Goal: Information Seeking & Learning: Check status

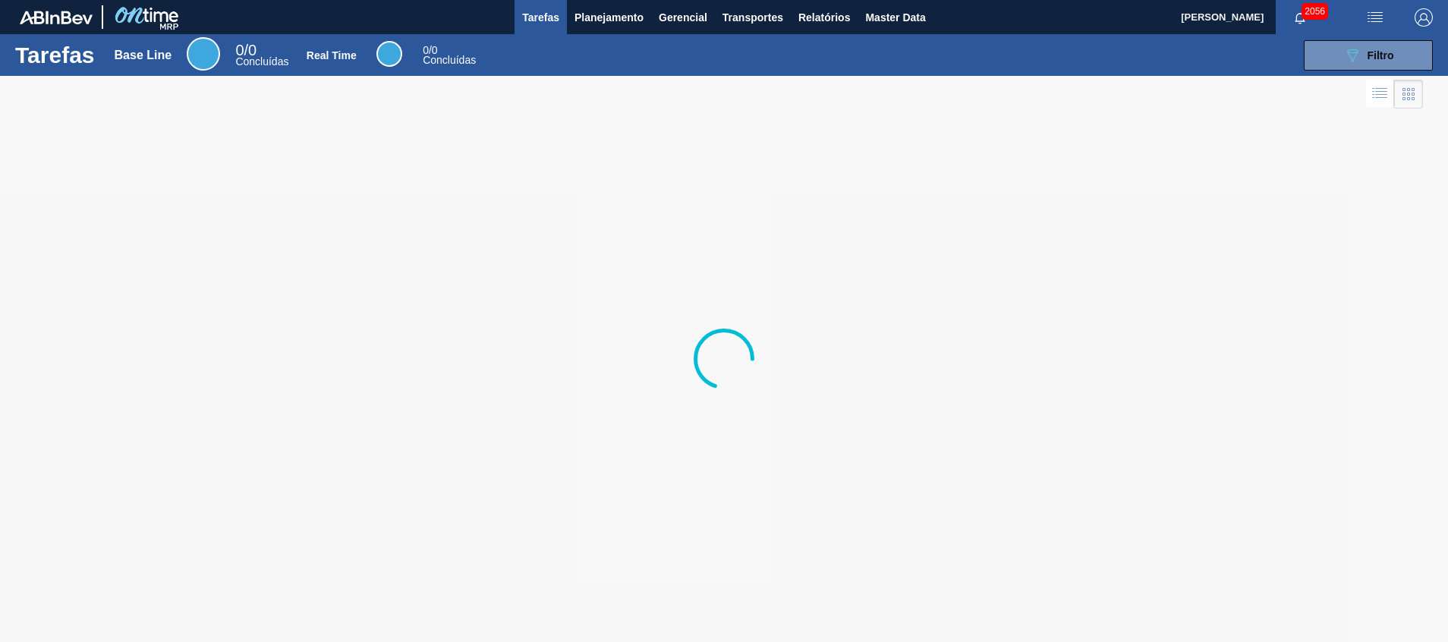
click at [729, 137] on div at bounding box center [724, 359] width 1448 height 566
click at [599, 28] on button "Planejamento" at bounding box center [609, 17] width 84 height 34
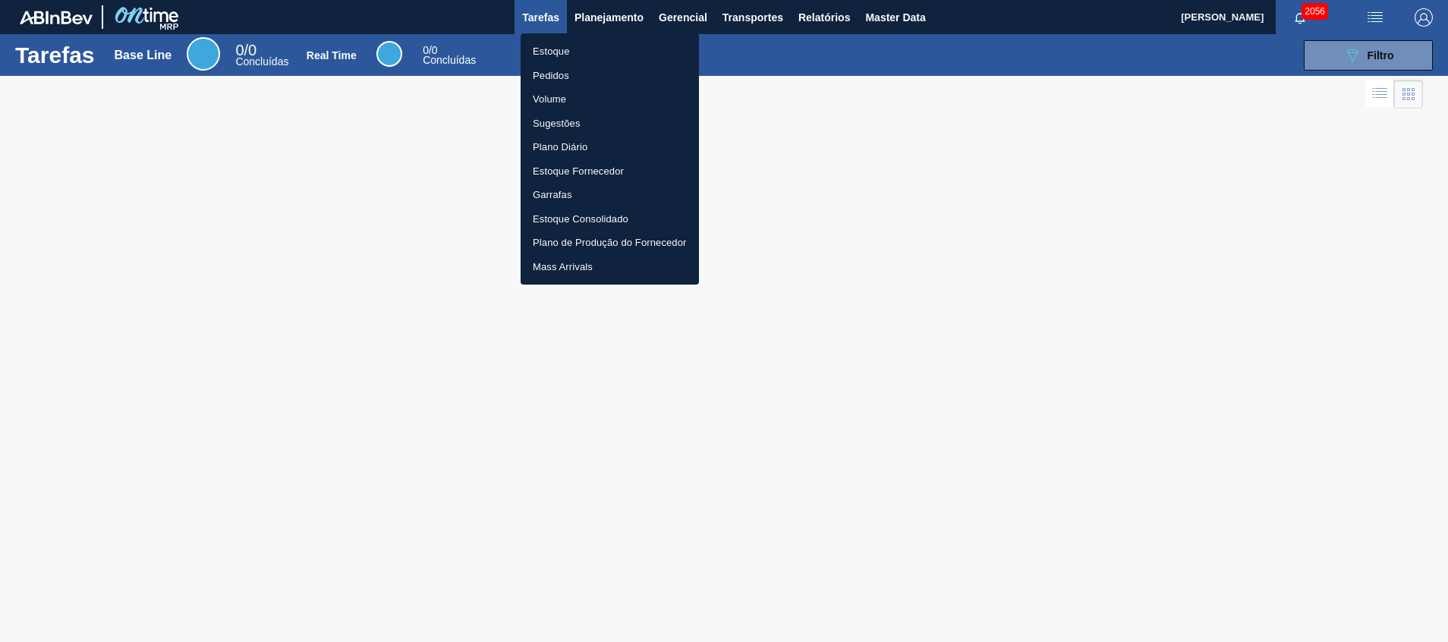
click at [581, 52] on li "Estoque" at bounding box center [610, 51] width 178 height 24
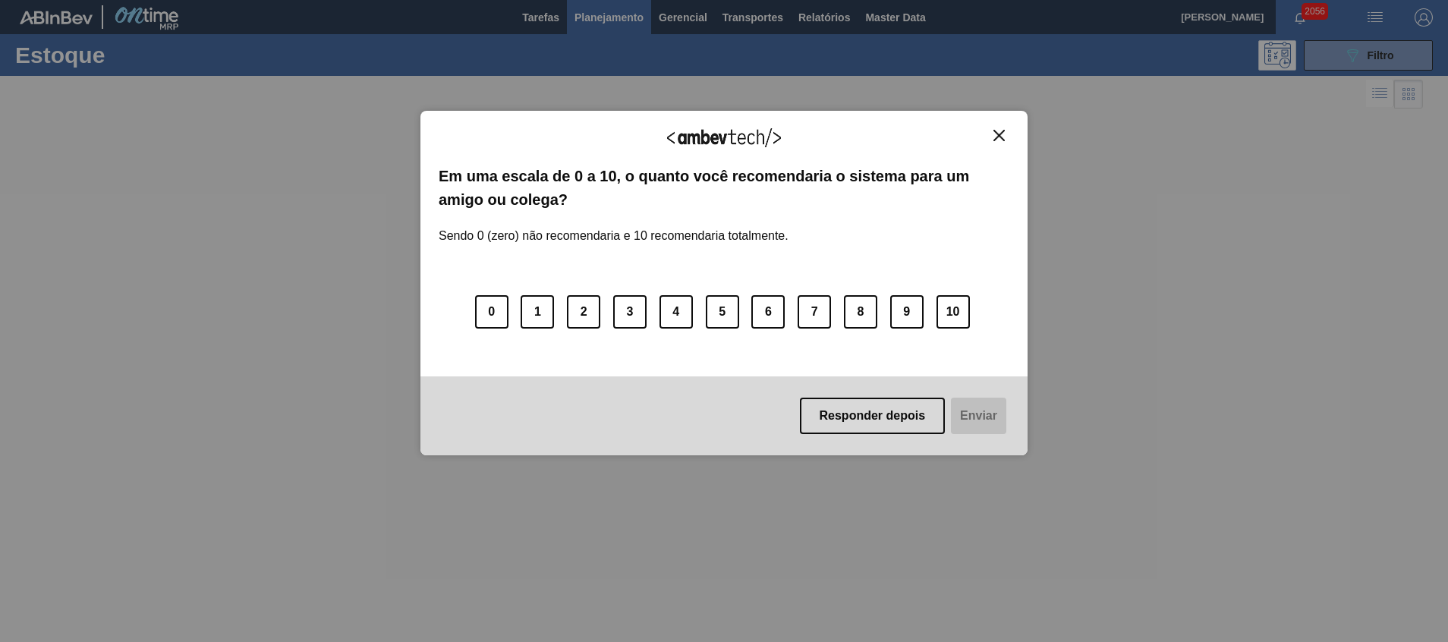
click at [996, 144] on div "Agradecemos seu feedback!" at bounding box center [724, 147] width 571 height 36
click at [998, 136] on img "Close" at bounding box center [998, 135] width 11 height 11
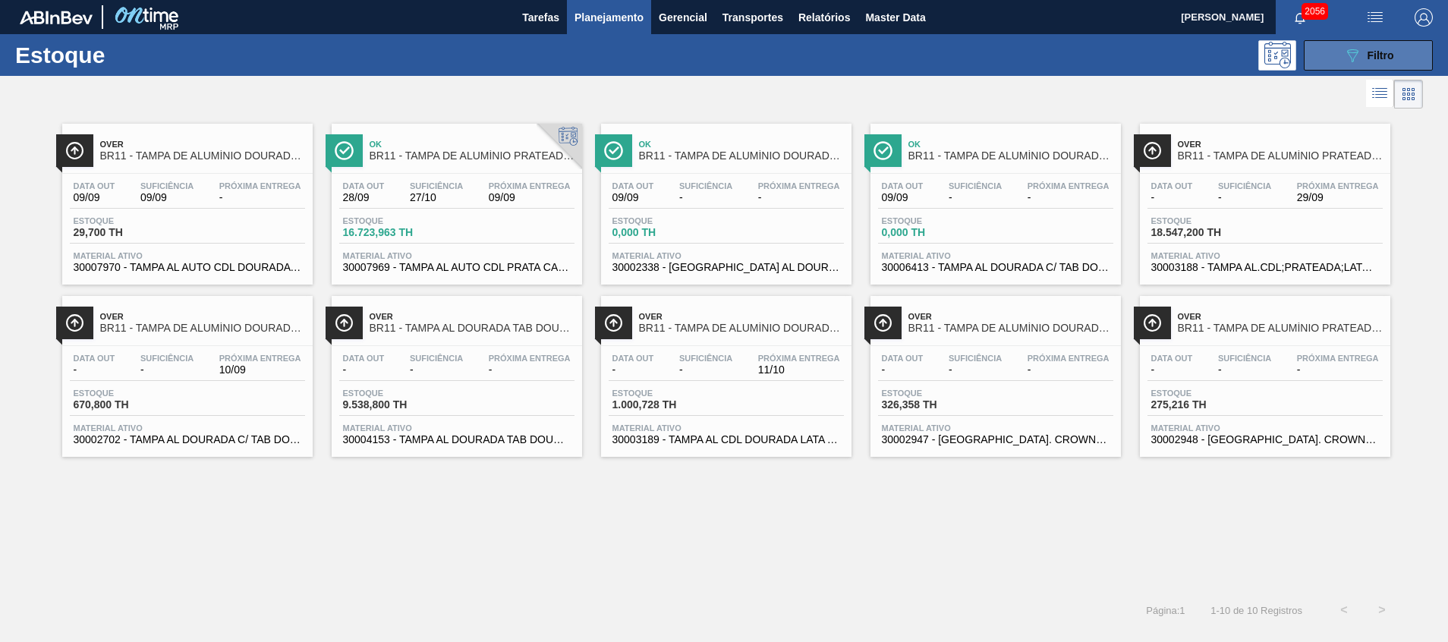
click at [1337, 55] on button "089F7B8B-B2A5-4AFE-B5C0-19BA573D28AC Filtro" at bounding box center [1368, 55] width 129 height 30
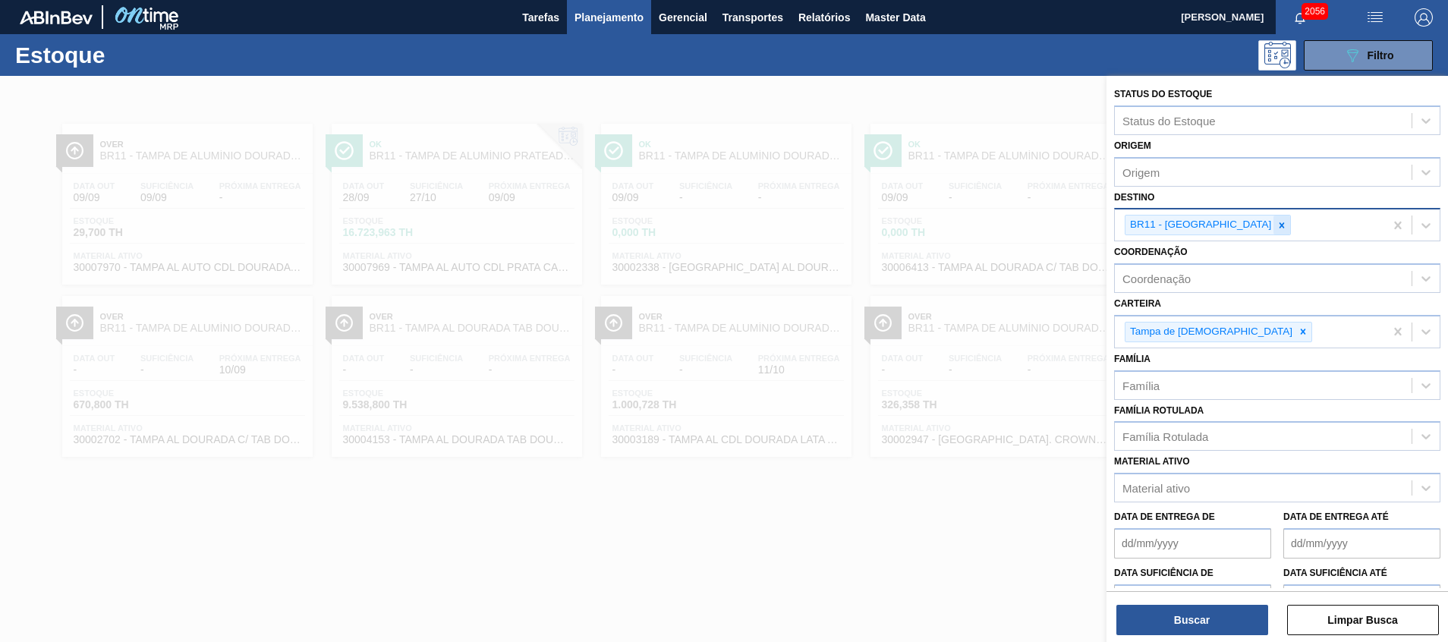
click at [1294, 230] on input "Destino" at bounding box center [1295, 225] width 2 height 13
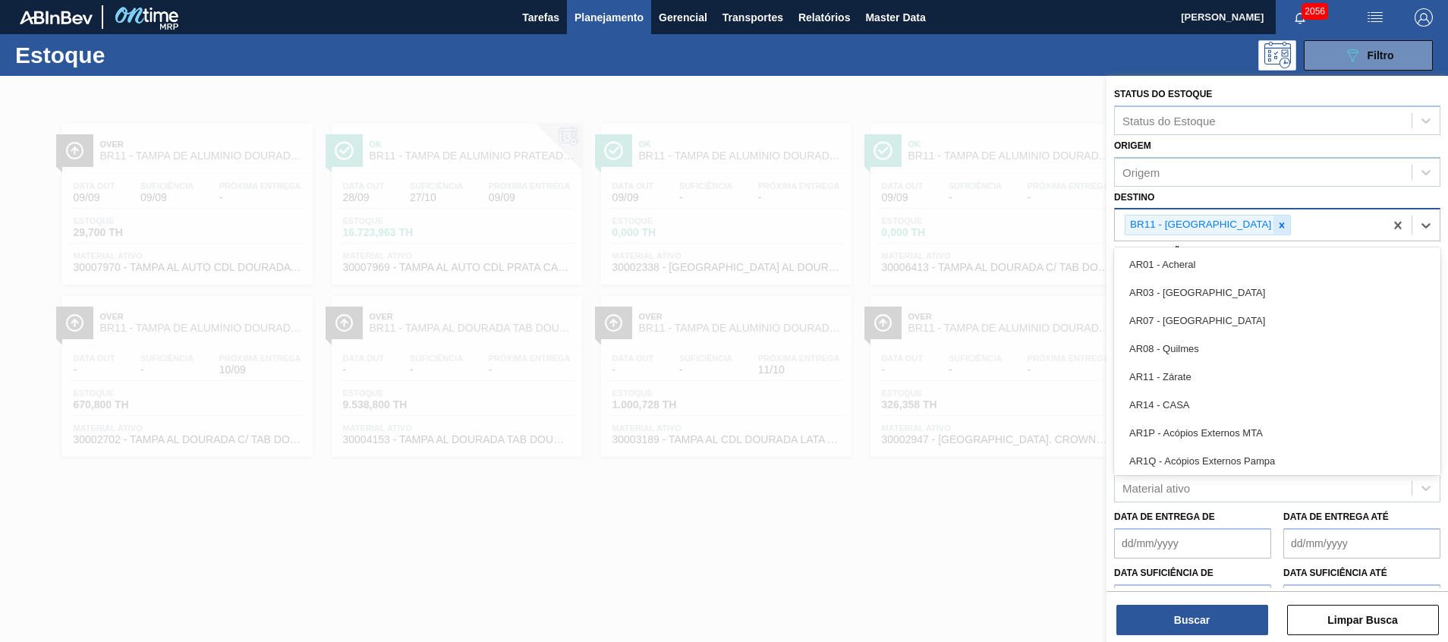
click at [1276, 224] on icon at bounding box center [1281, 225] width 11 height 11
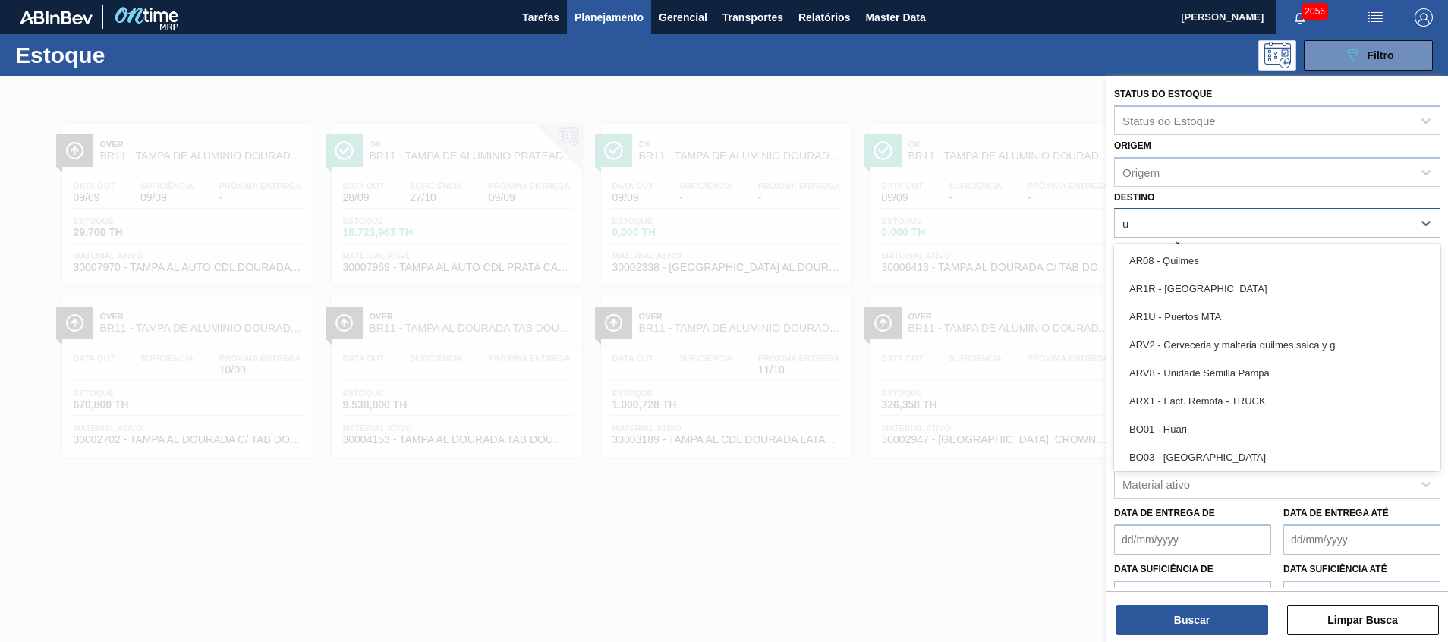
type input "ub"
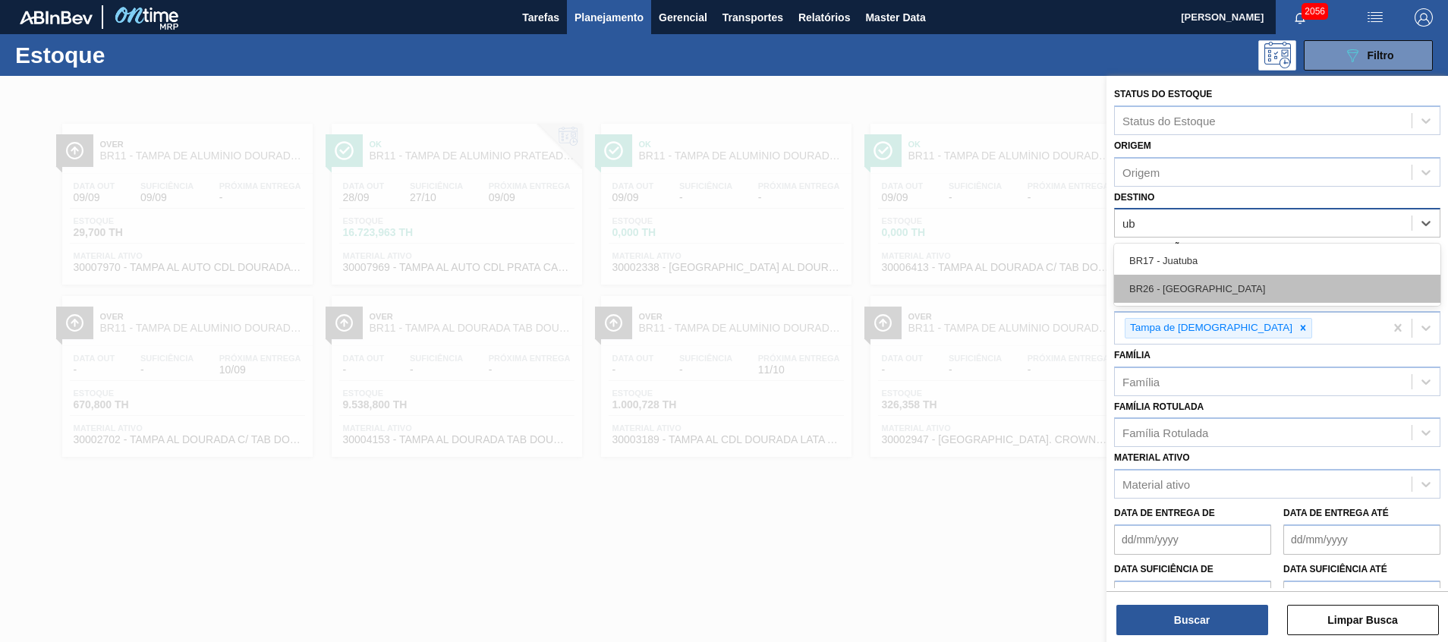
click at [1179, 288] on div "BR26 - Uberlândia" at bounding box center [1277, 289] width 326 height 28
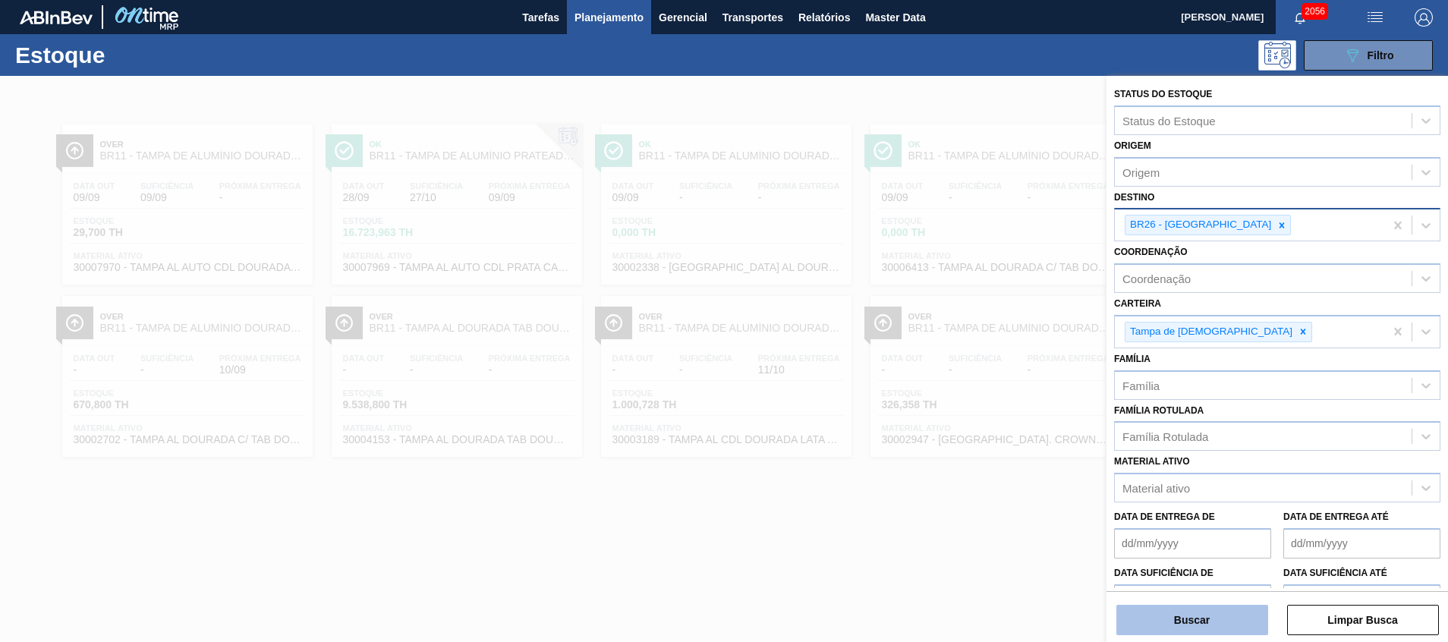
click at [1146, 619] on button "Buscar" at bounding box center [1192, 620] width 152 height 30
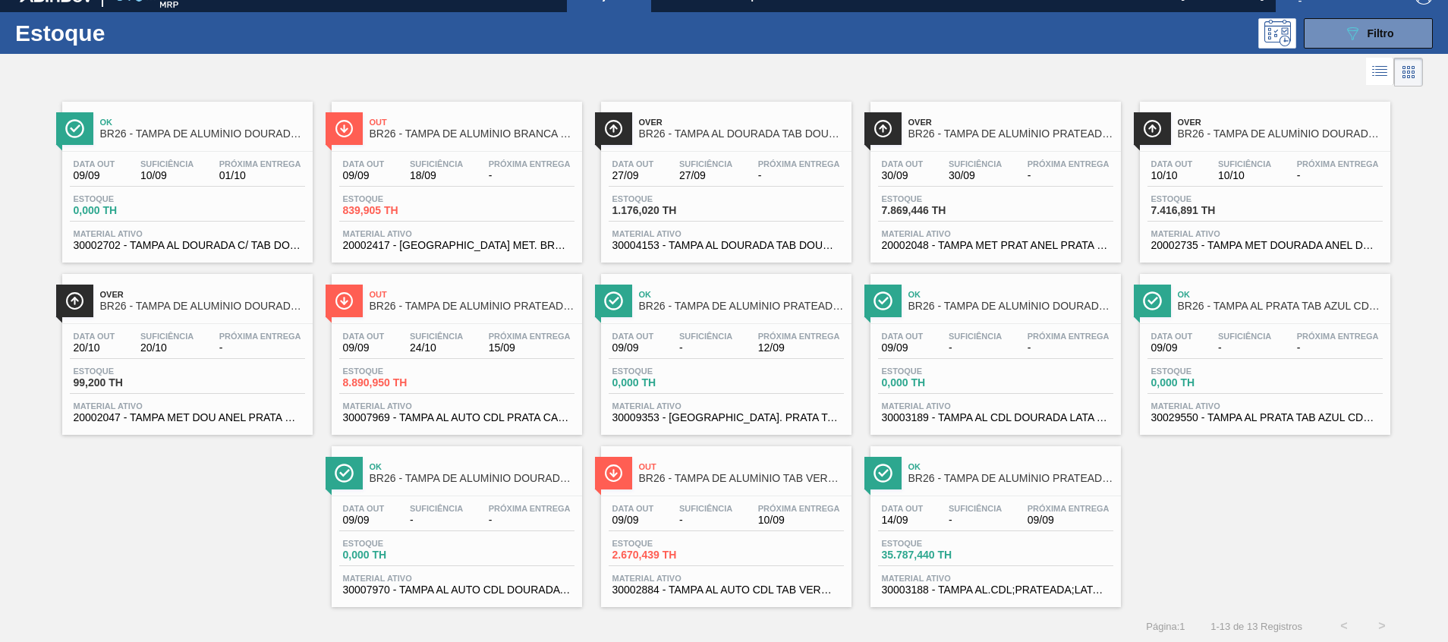
scroll to position [25, 0]
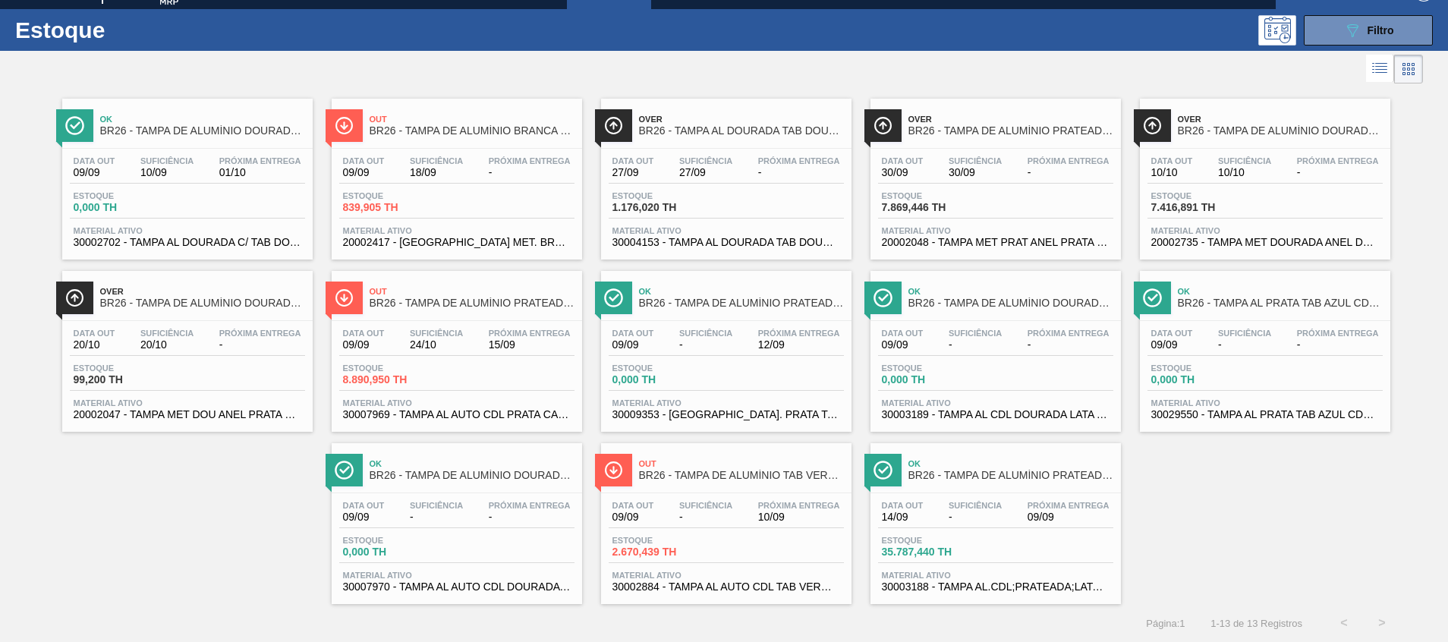
click at [757, 411] on span "30009353 - TAMPA AL. PRATA TAB VERMELHO CDL AUTO" at bounding box center [726, 414] width 228 height 11
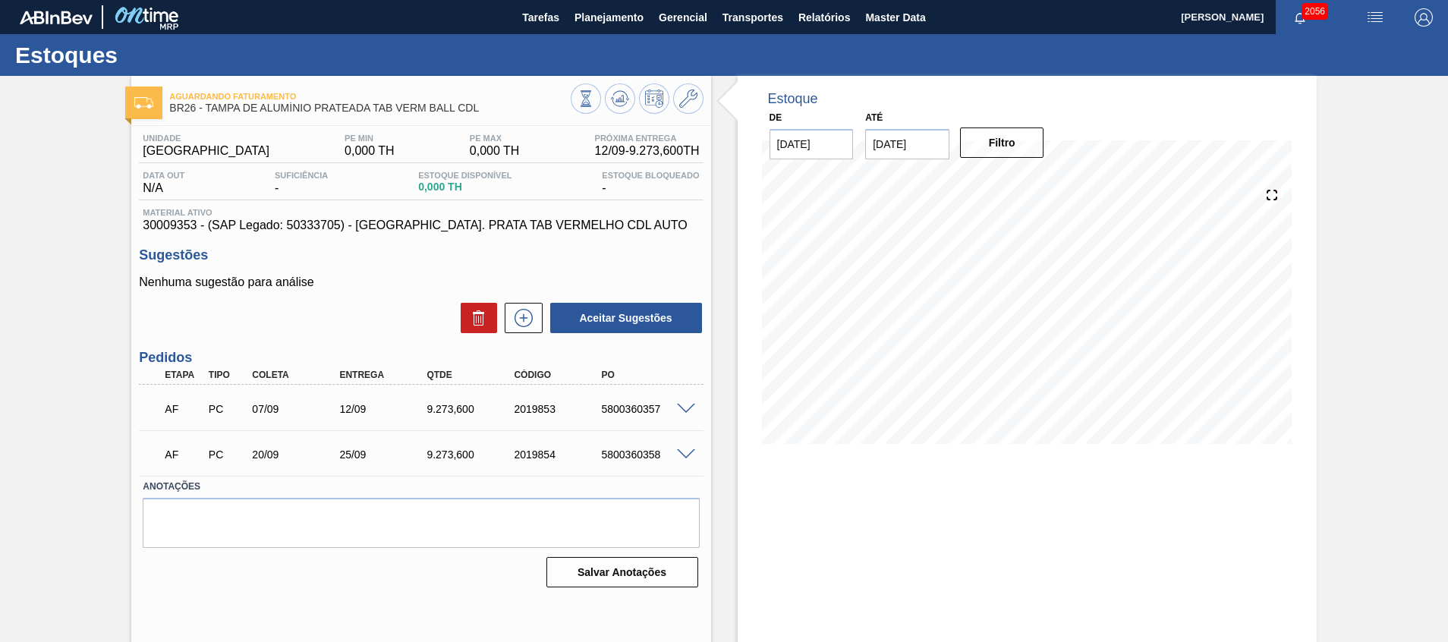
click at [625, 411] on div "5800360357" at bounding box center [646, 409] width 98 height 12
copy div "5800360357"
click at [682, 405] on span at bounding box center [686, 409] width 18 height 11
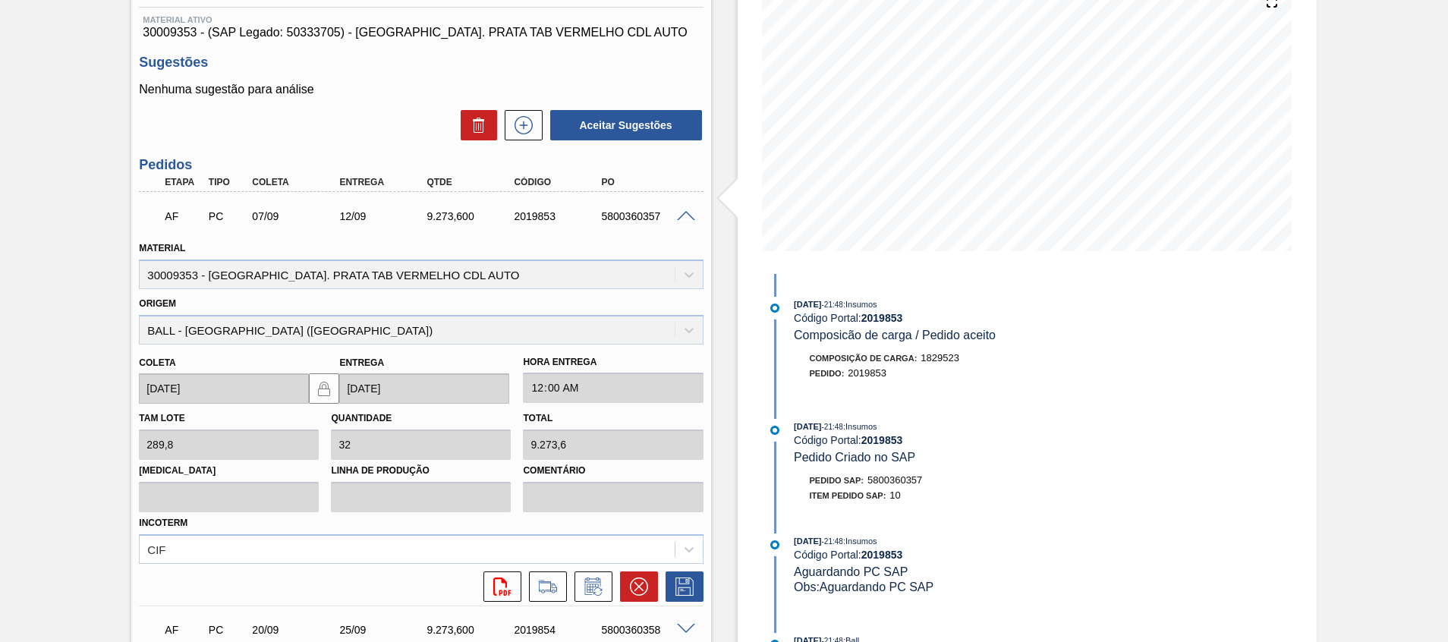
scroll to position [326, 0]
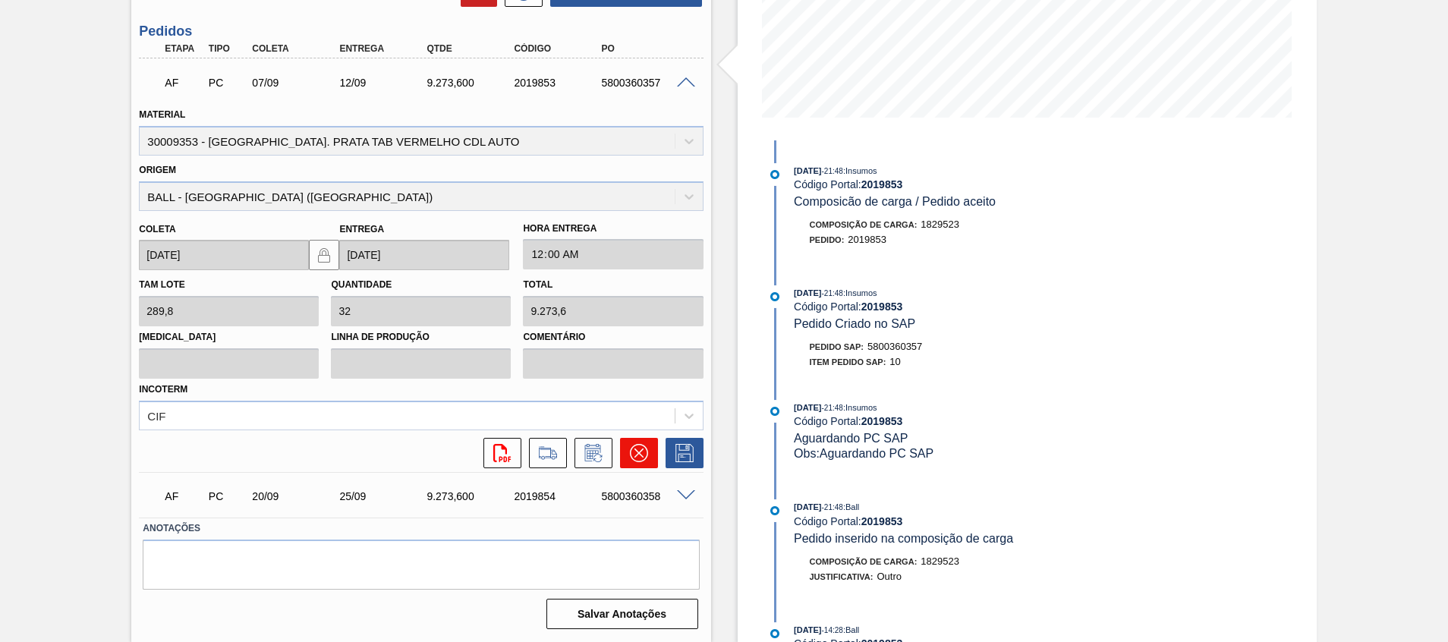
click at [646, 457] on icon at bounding box center [639, 453] width 18 height 18
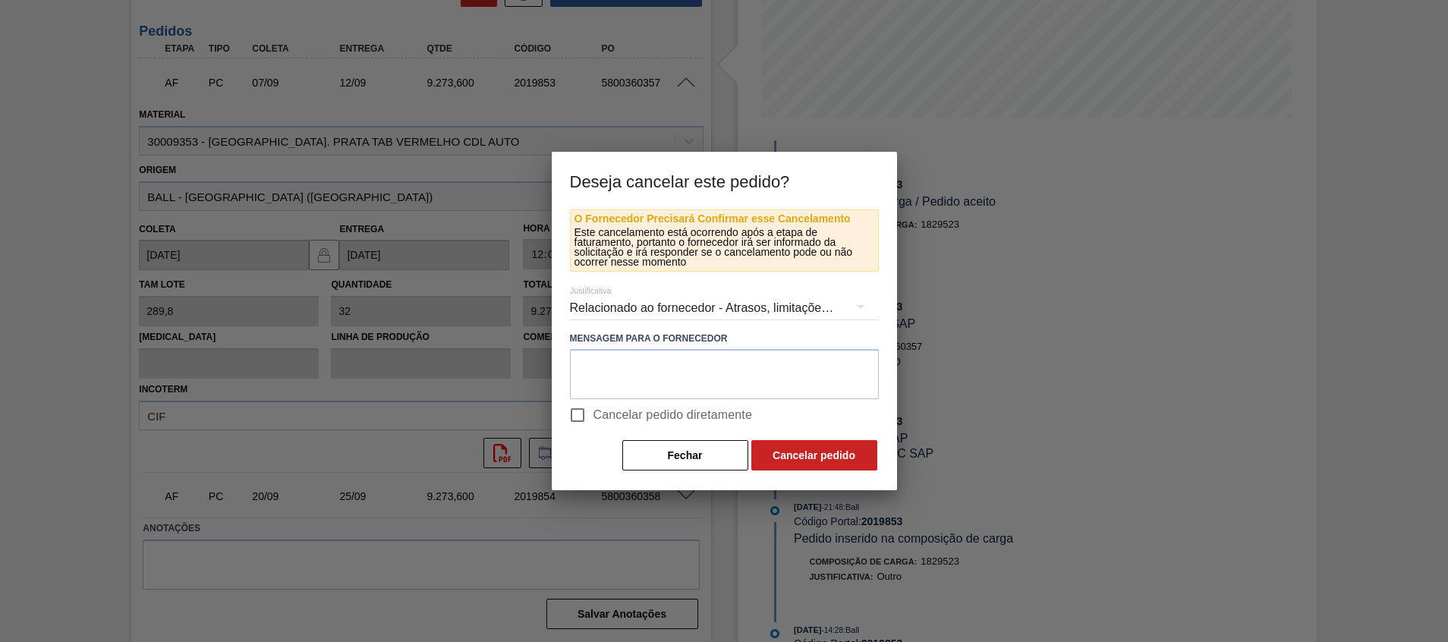
click at [649, 414] on span "Cancelar pedido diretamente" at bounding box center [672, 415] width 159 height 18
click at [593, 414] on input "Cancelar pedido diretamente" at bounding box center [578, 415] width 32 height 32
checkbox input "true"
click at [833, 458] on button "Cancelar pedido" at bounding box center [814, 455] width 126 height 30
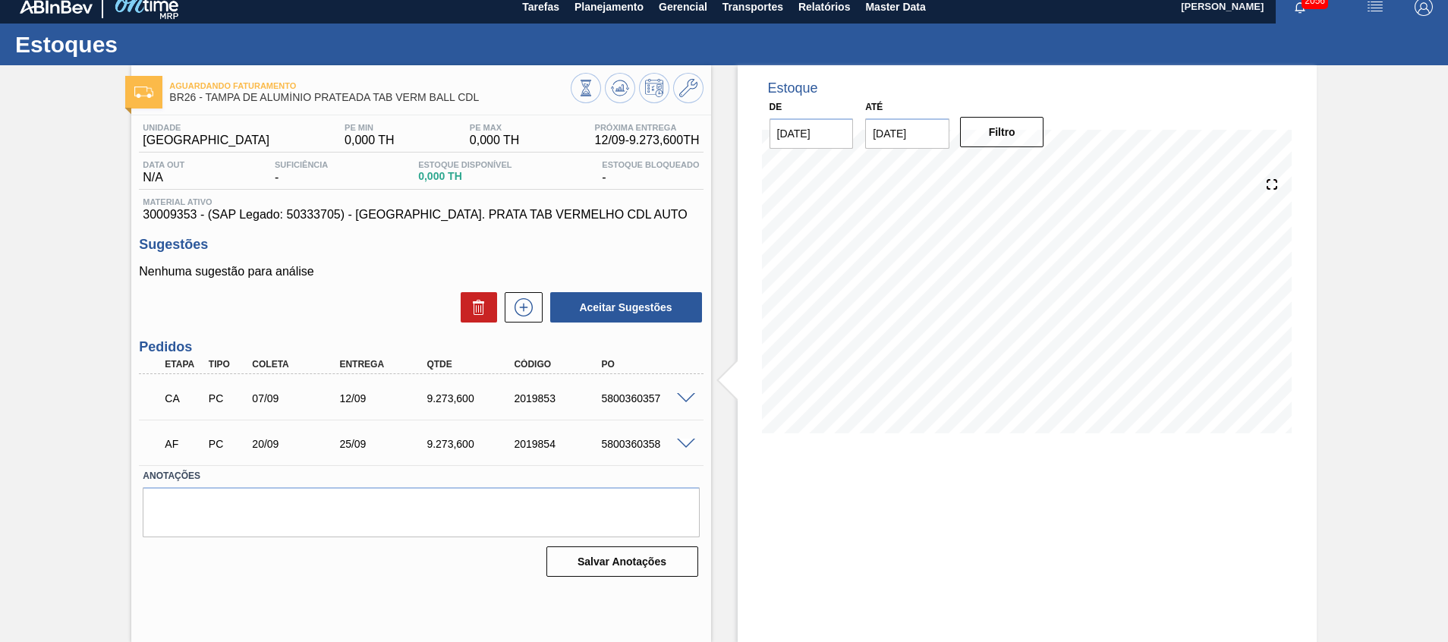
scroll to position [11, 0]
drag, startPoint x: 627, startPoint y: 88, endPoint x: 606, endPoint y: 60, distance: 35.2
click at [627, 88] on icon at bounding box center [620, 88] width 18 height 18
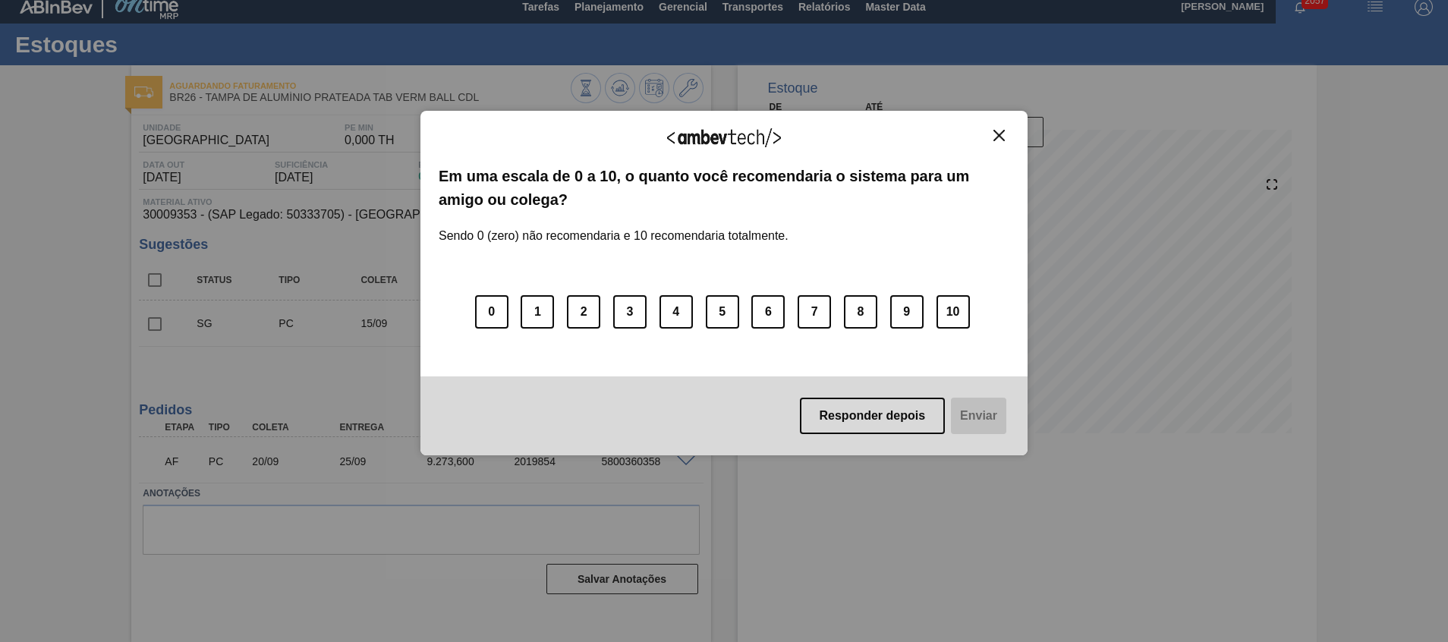
click at [1011, 140] on div "Agradecemos seu feedback! Em uma escala de 0 a 10, o quanto você recomendaria o…" at bounding box center [723, 283] width 607 height 345
click at [1004, 139] on button "Close" at bounding box center [999, 135] width 20 height 13
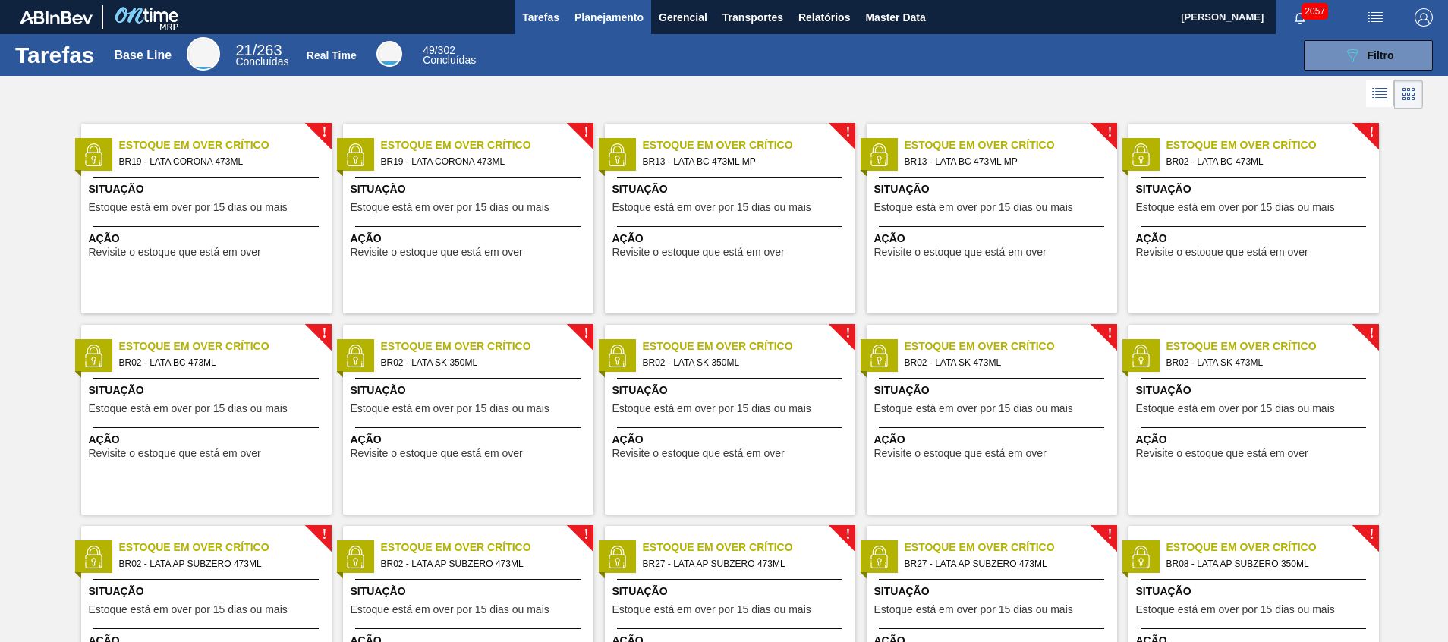
click at [638, 8] on span "Planejamento" at bounding box center [608, 17] width 69 height 18
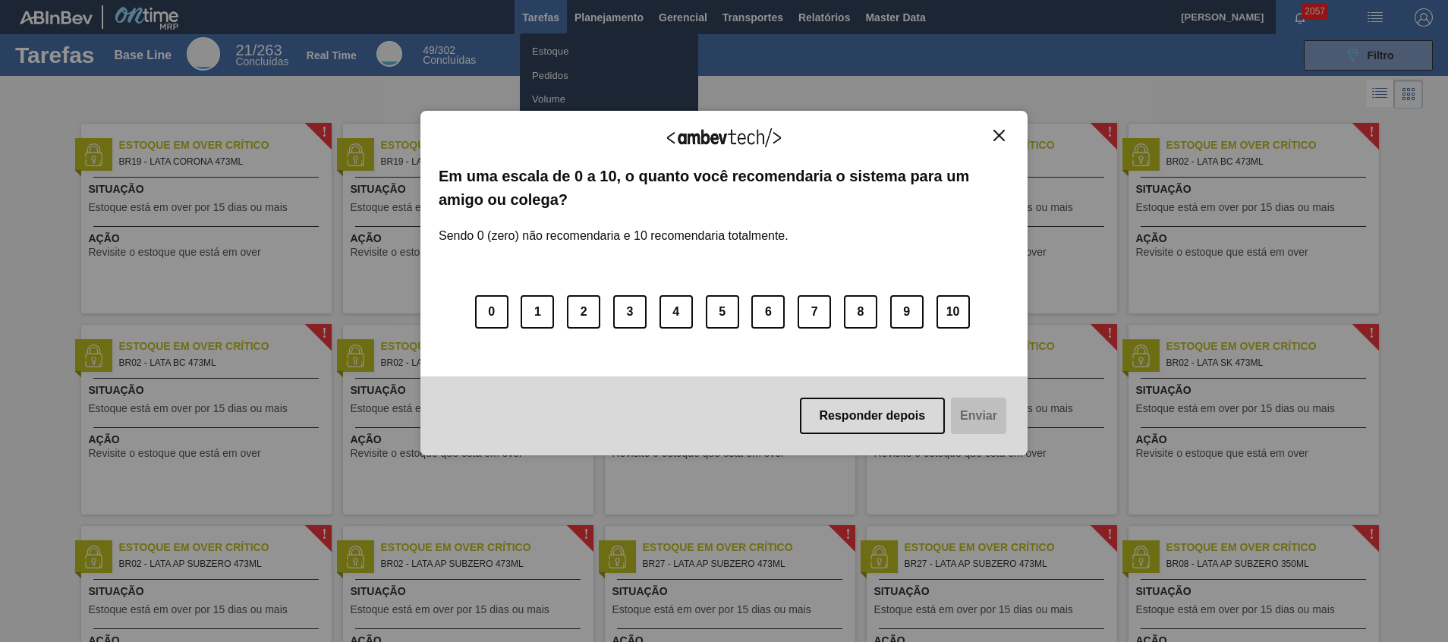
click at [619, 52] on div "Agradecemos seu feedback! Em uma escala de 0 a 10, o quanto você recomendaria o…" at bounding box center [723, 283] width 607 height 600
click at [987, 137] on div "Agradecemos seu feedback!" at bounding box center [724, 147] width 571 height 36
click at [1003, 137] on img "Close" at bounding box center [998, 135] width 11 height 11
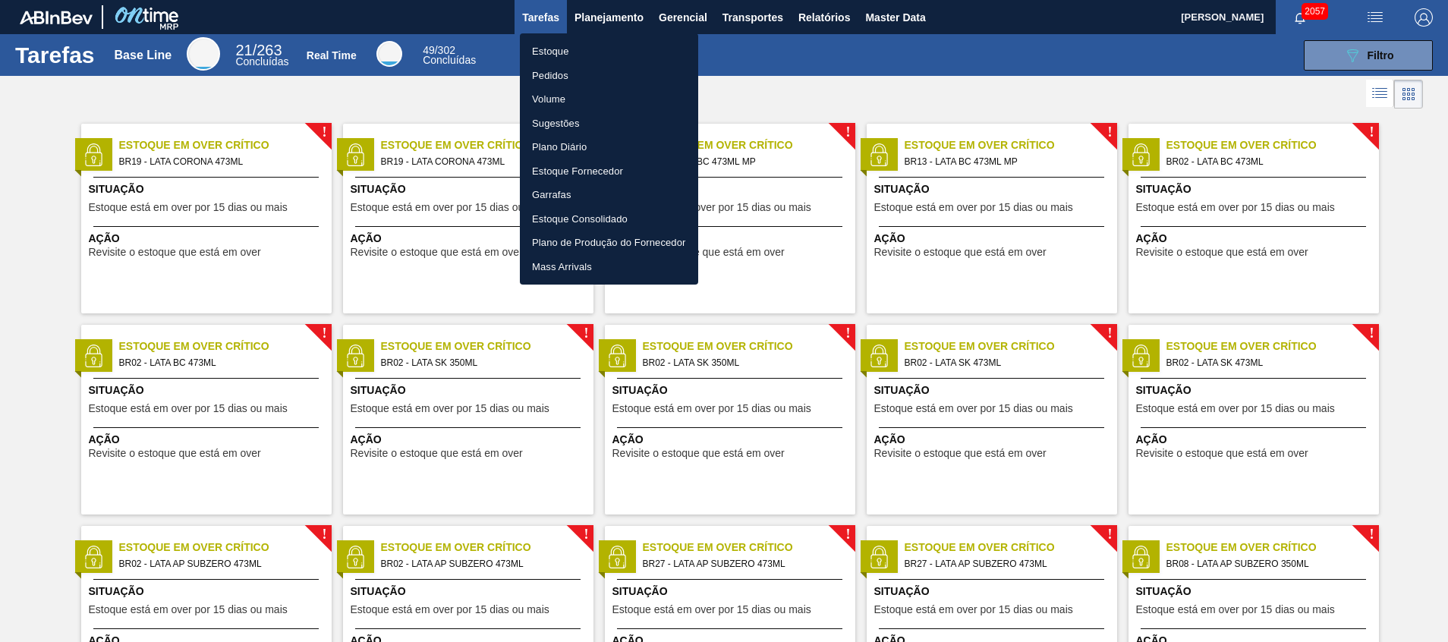
click at [574, 39] on ul "Estoque Pedidos Volume Sugestões Plano Diário Estoque Fornecedor Garrafas Estoq…" at bounding box center [609, 158] width 178 height 251
click at [574, 42] on li "Estoque" at bounding box center [609, 51] width 178 height 24
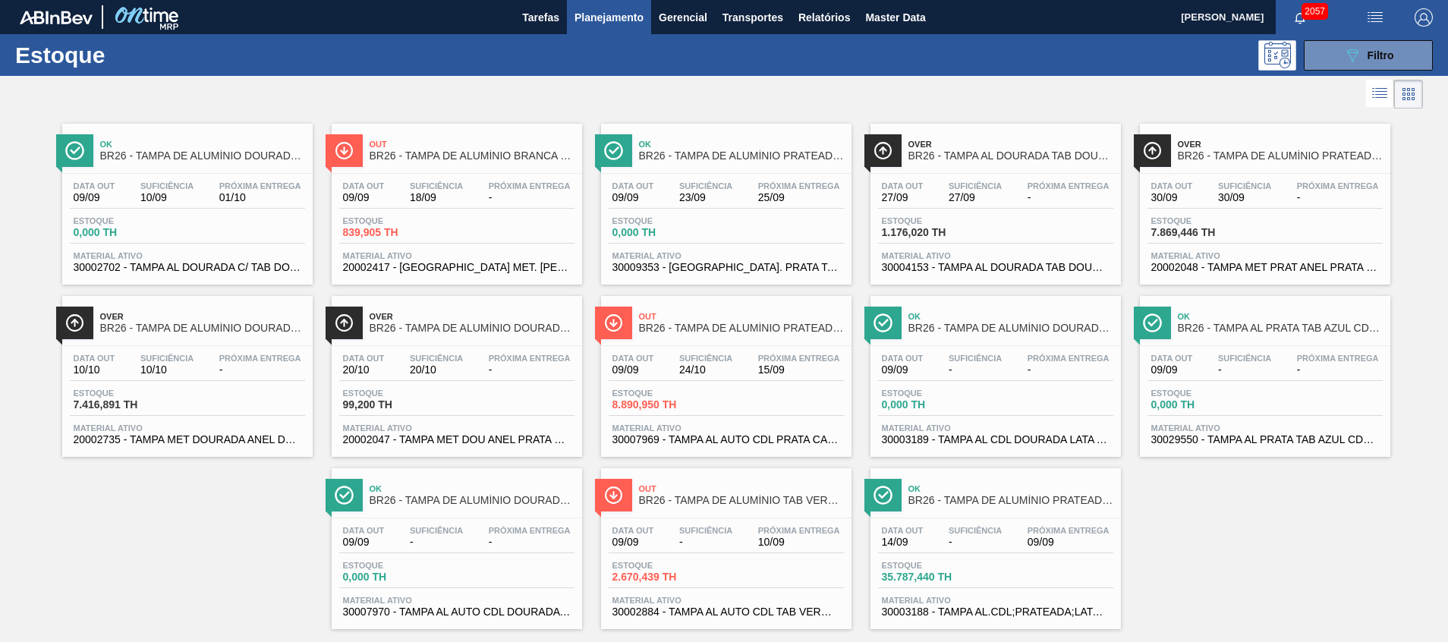
drag, startPoint x: 1324, startPoint y: 57, endPoint x: 1286, endPoint y: 99, distance: 56.9
click at [1323, 57] on button "089F7B8B-B2A5-4AFE-B5C0-19BA573D28AC Filtro" at bounding box center [1368, 55] width 129 height 30
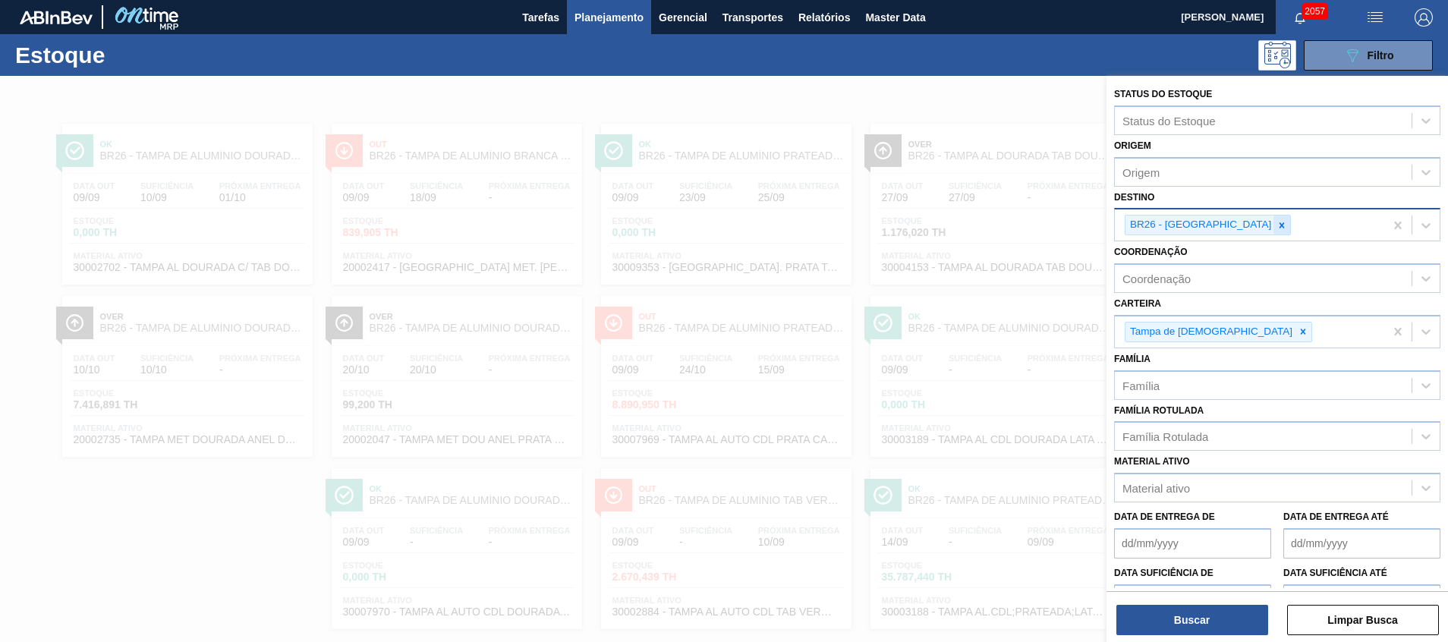
click at [1276, 228] on icon at bounding box center [1281, 225] width 11 height 11
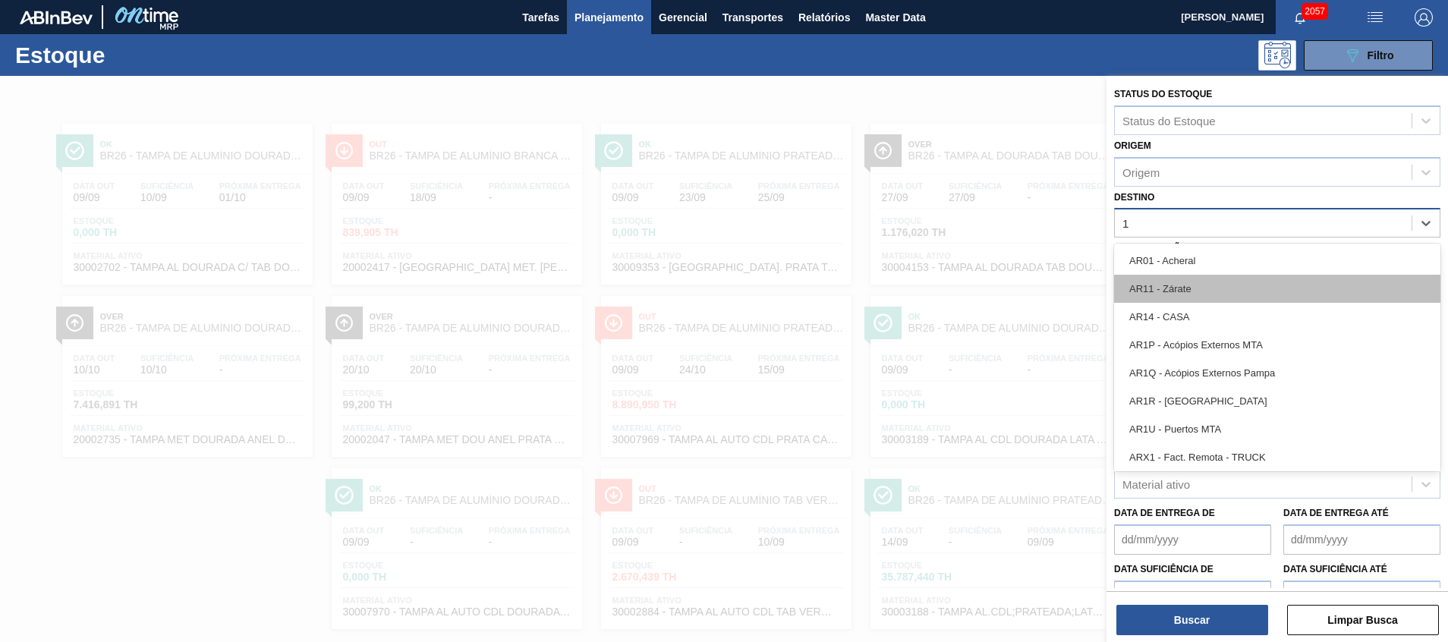
type input "11"
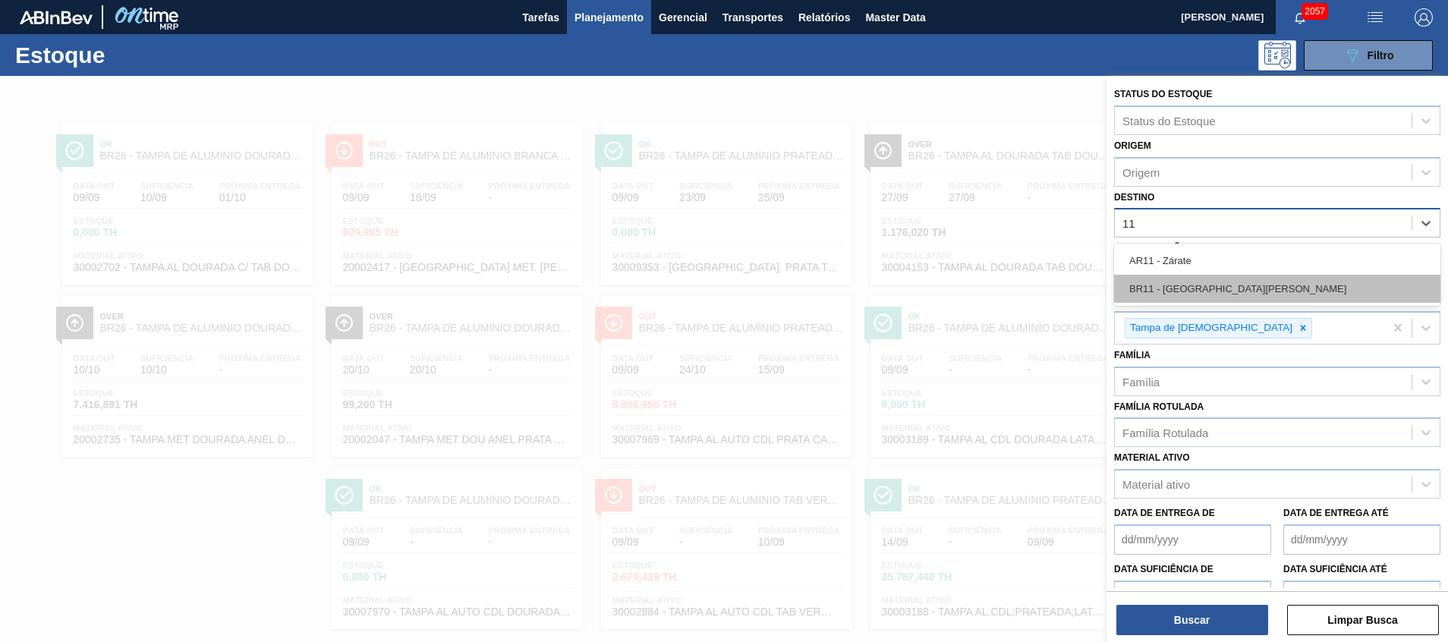
click at [1190, 288] on div "BR11 - São Luís" at bounding box center [1277, 289] width 326 height 28
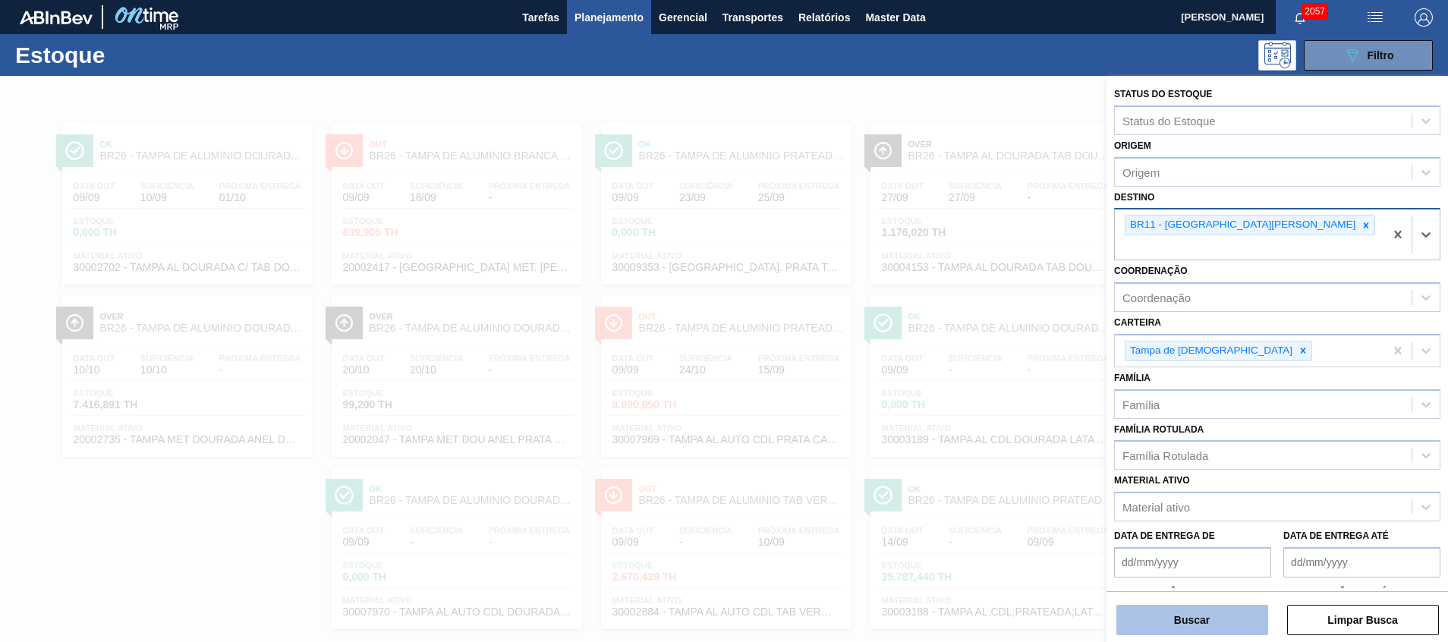
click at [1163, 608] on button "Buscar" at bounding box center [1192, 620] width 152 height 30
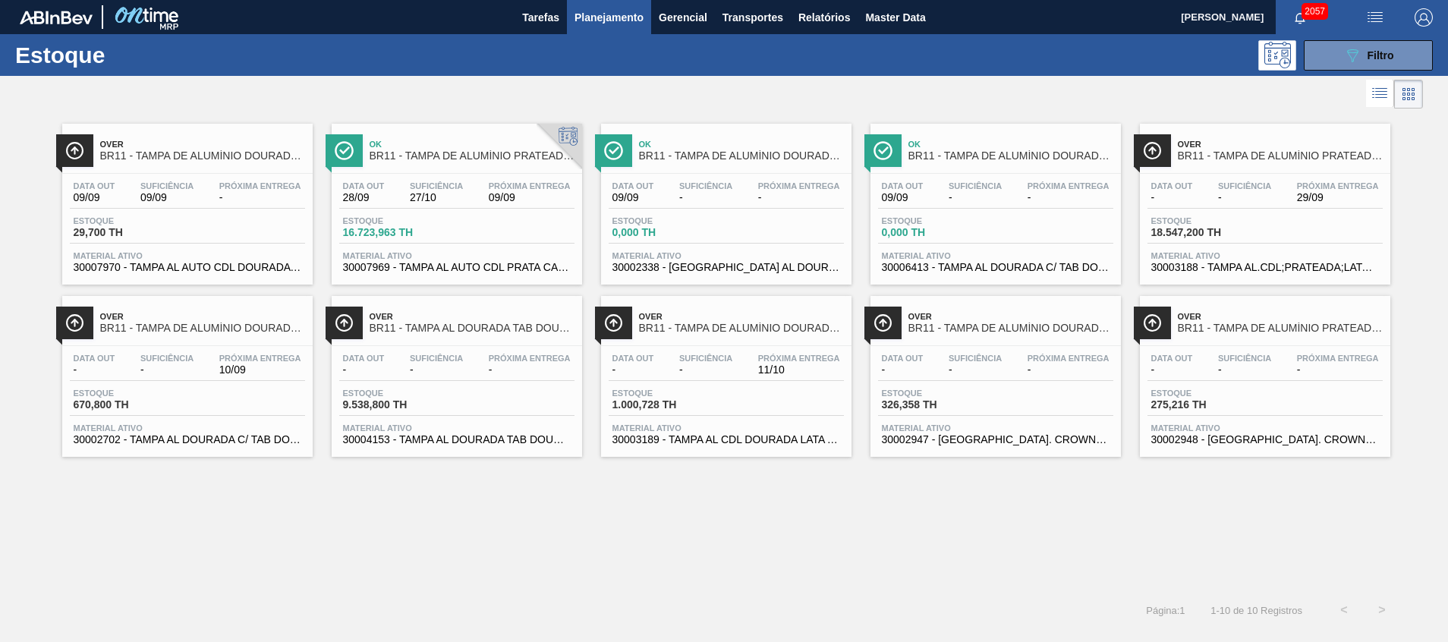
click at [1300, 270] on span "30003188 - TAMPA AL.CDL;PRATEADA;LATA-AUTOMATICA;" at bounding box center [1265, 267] width 228 height 11
click at [508, 251] on span "Material ativo" at bounding box center [457, 255] width 228 height 9
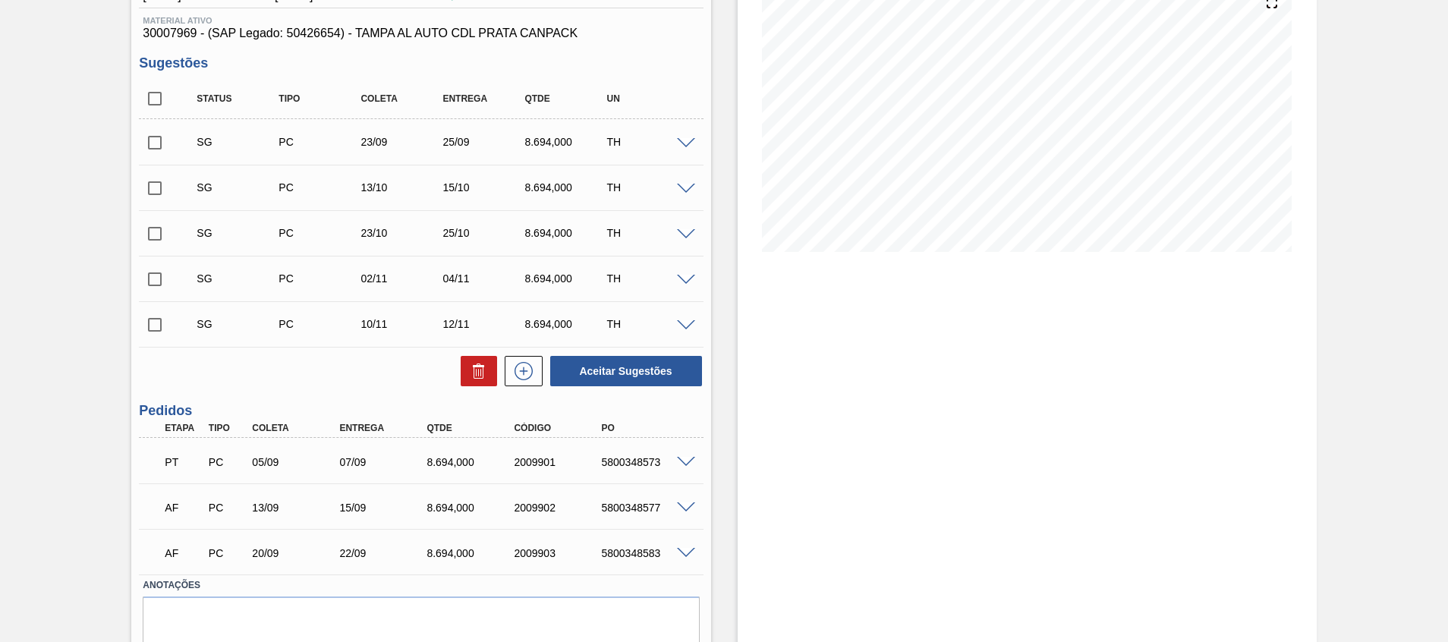
scroll to position [249, 0]
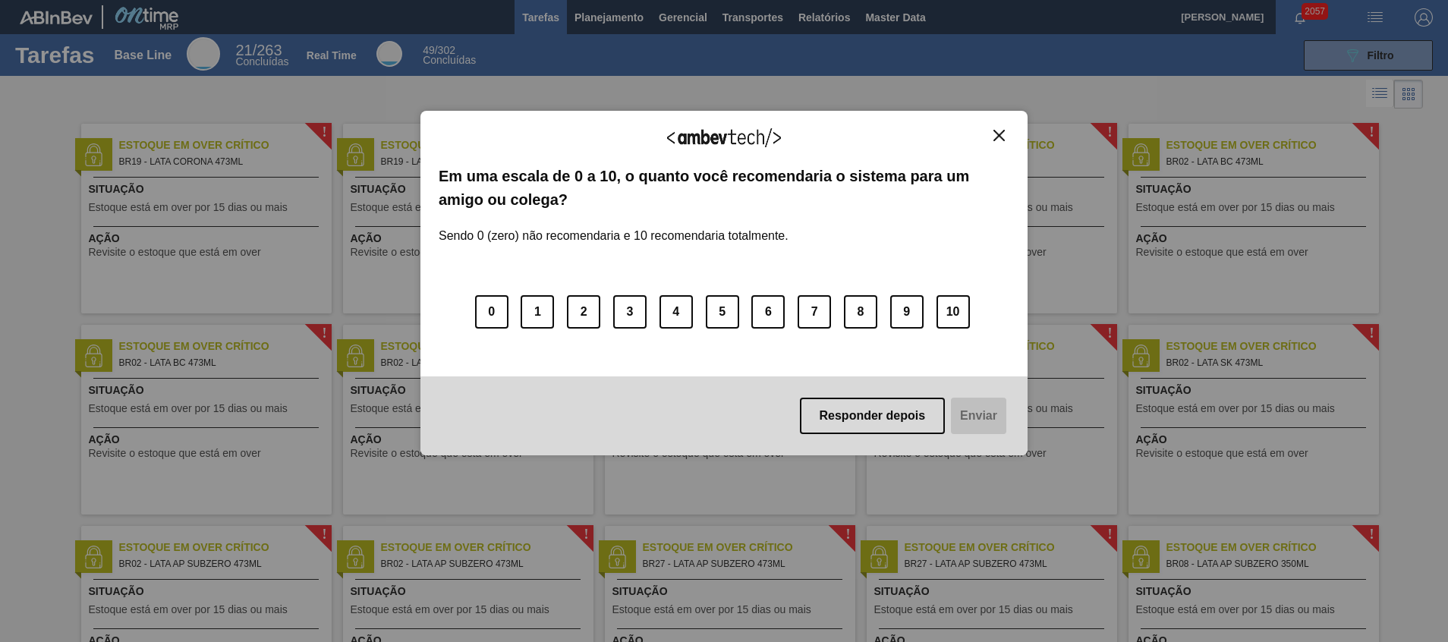
click at [996, 131] on img "Close" at bounding box center [998, 135] width 11 height 11
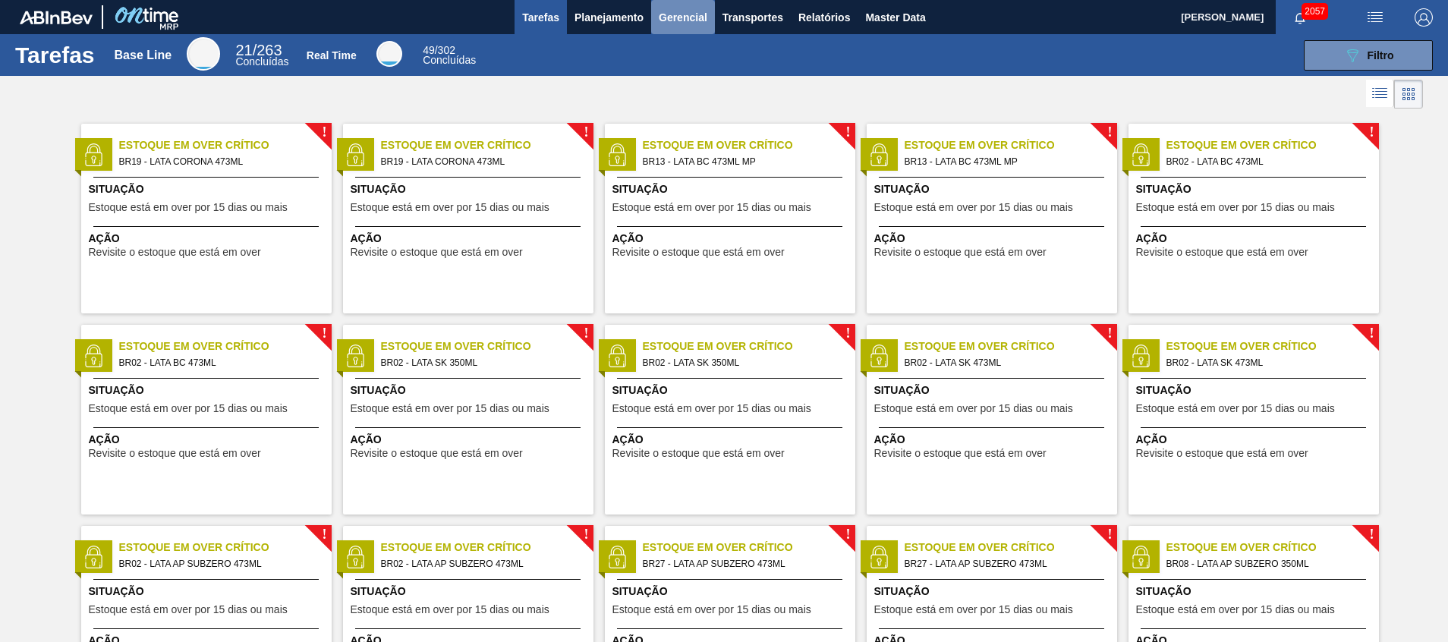
click at [662, 28] on button "Gerencial" at bounding box center [683, 17] width 64 height 34
click at [645, 20] on div at bounding box center [724, 321] width 1448 height 642
click at [587, 0] on body "Tarefas Planejamento Gerencial Transportes Relatórios Master Data Beatriz Marce…" at bounding box center [724, 0] width 1448 height 0
click at [580, 38] on div "Tarefas Base Line 21 / 263 Concluídas Real Time 49 / 302 Concluídas 089F7B8B-B2…" at bounding box center [724, 55] width 1448 height 42
click at [582, 31] on button "Planejamento" at bounding box center [609, 17] width 84 height 34
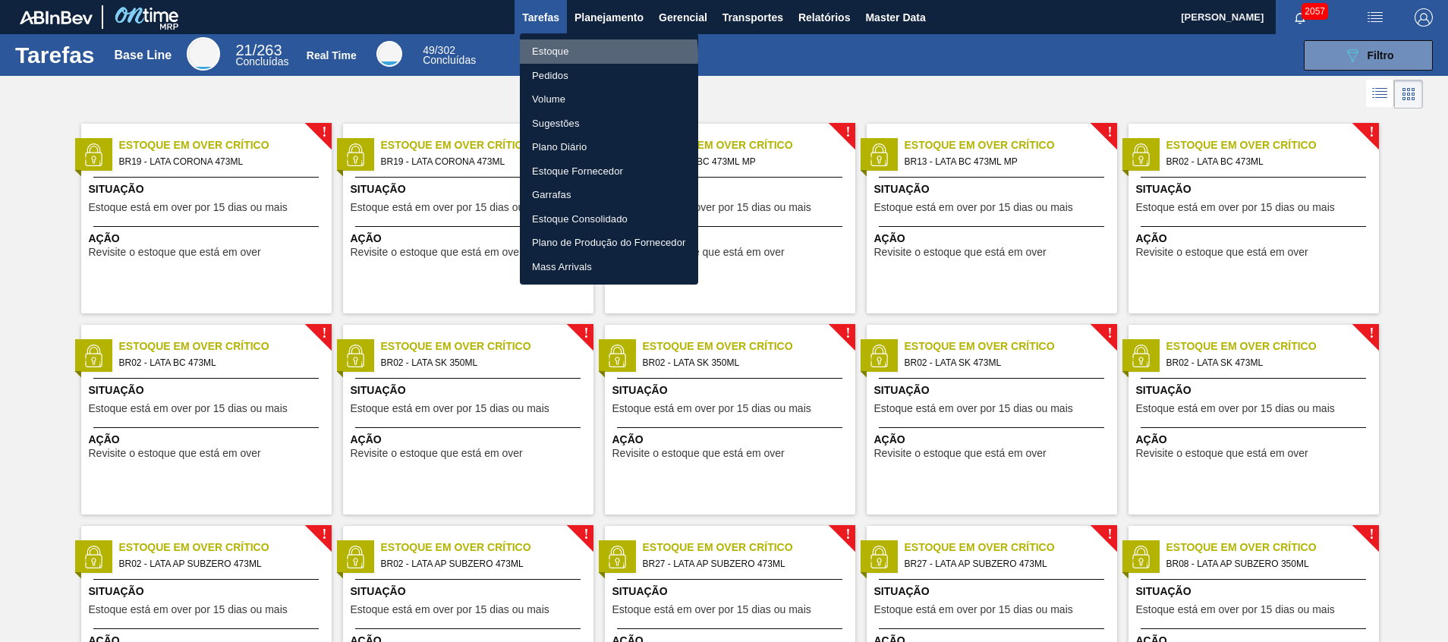
click at [582, 56] on li "Estoque" at bounding box center [609, 51] width 178 height 24
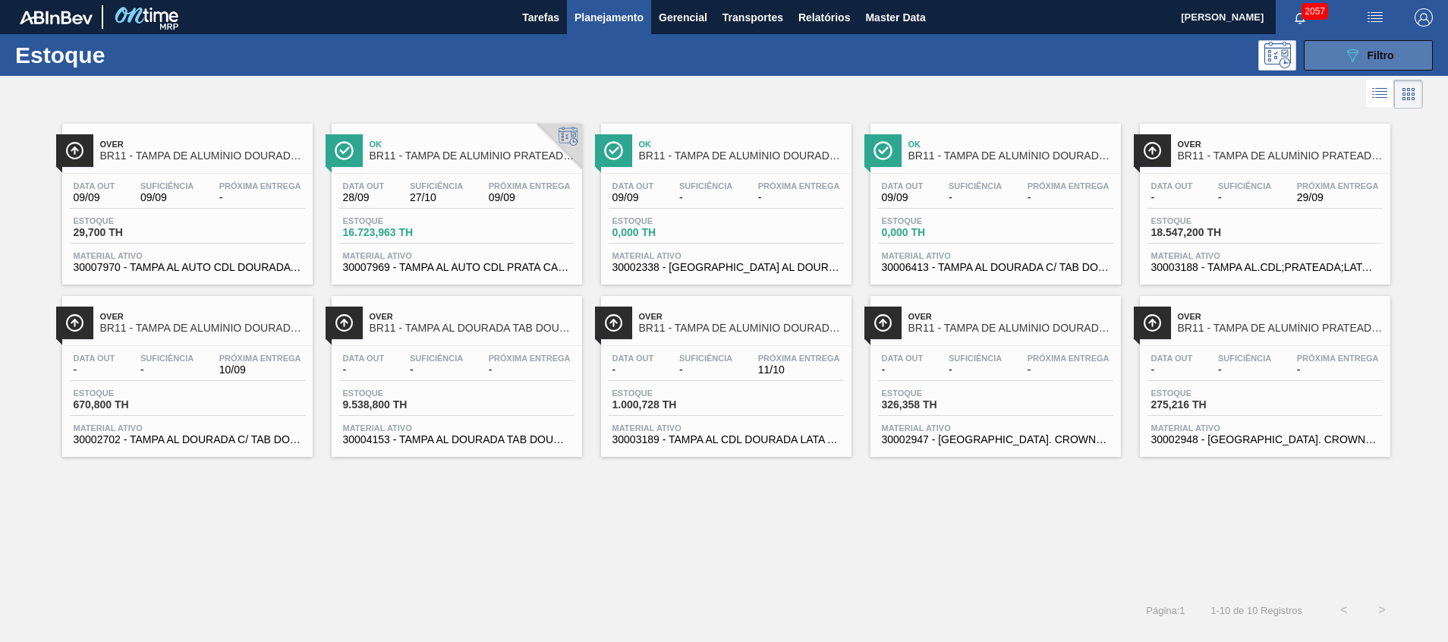
click at [1330, 58] on button "089F7B8B-B2A5-4AFE-B5C0-19BA573D28AC Filtro" at bounding box center [1368, 55] width 129 height 30
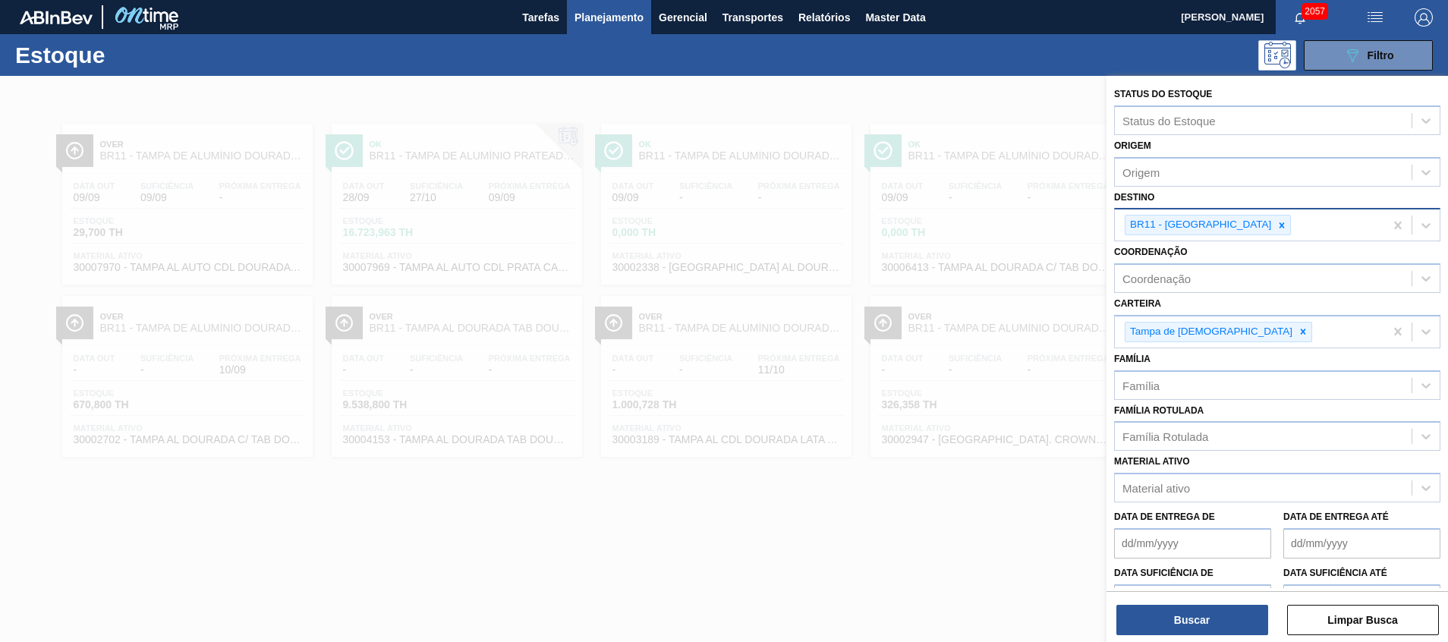
click at [1276, 227] on icon at bounding box center [1281, 225] width 11 height 11
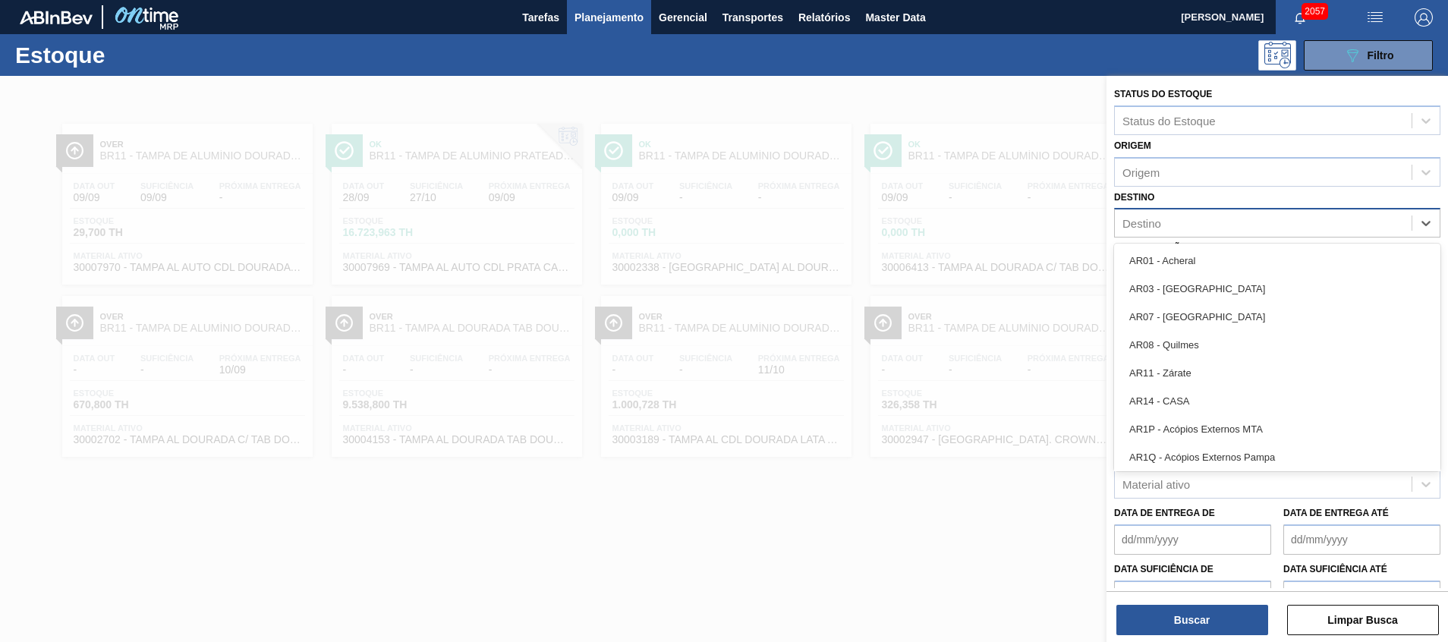
click at [1215, 231] on div "Destino" at bounding box center [1263, 223] width 297 height 22
type input "cama"
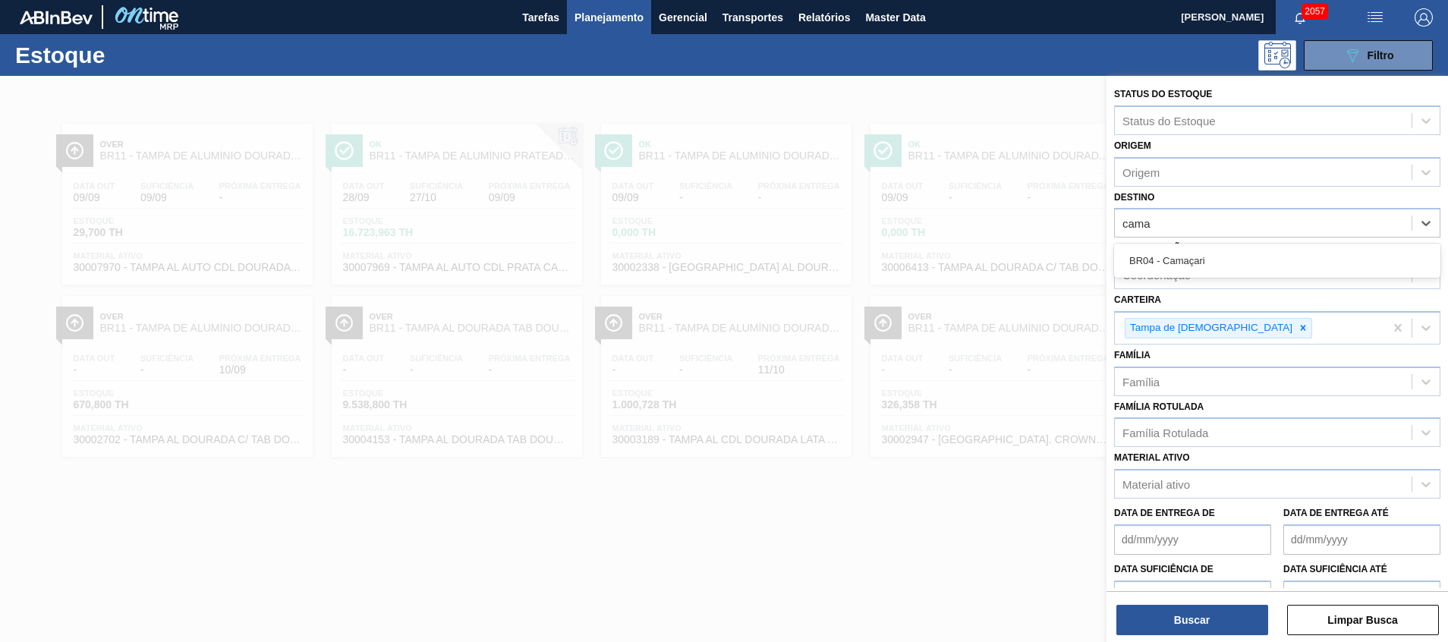
click at [1166, 257] on div "BR04 - Camaçari" at bounding box center [1277, 261] width 326 height 28
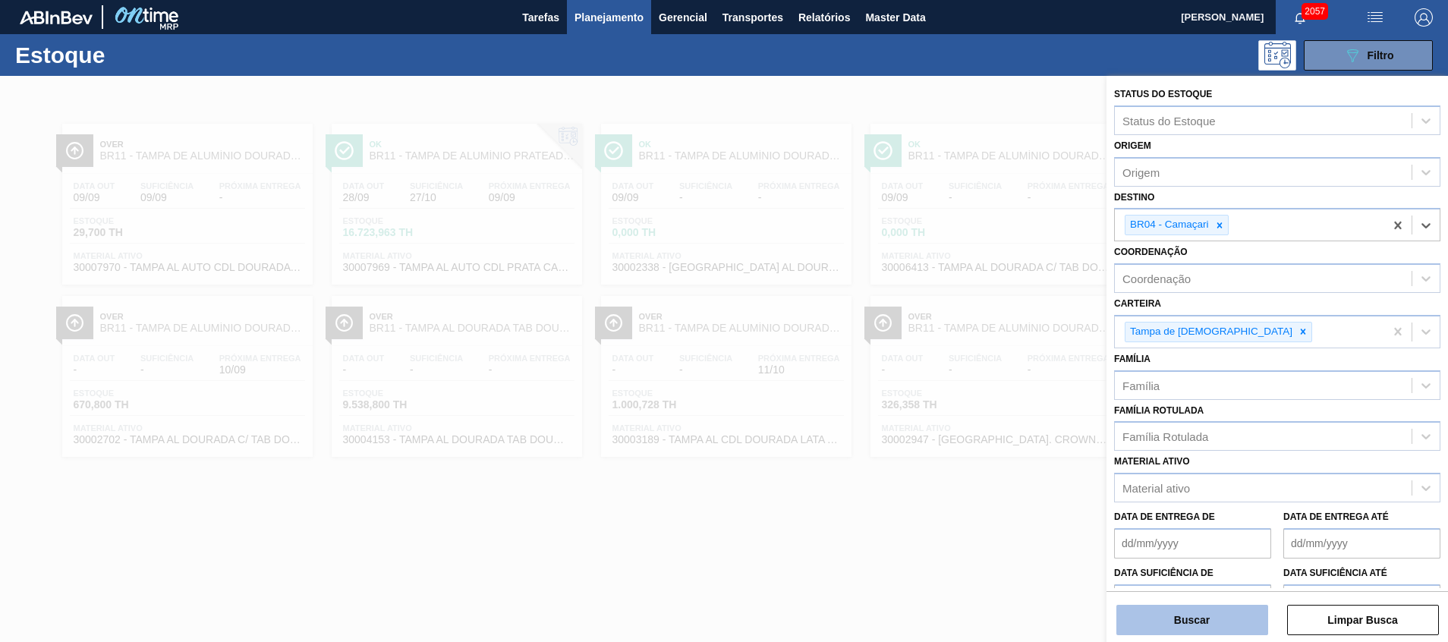
click at [1157, 622] on button "Buscar" at bounding box center [1192, 620] width 152 height 30
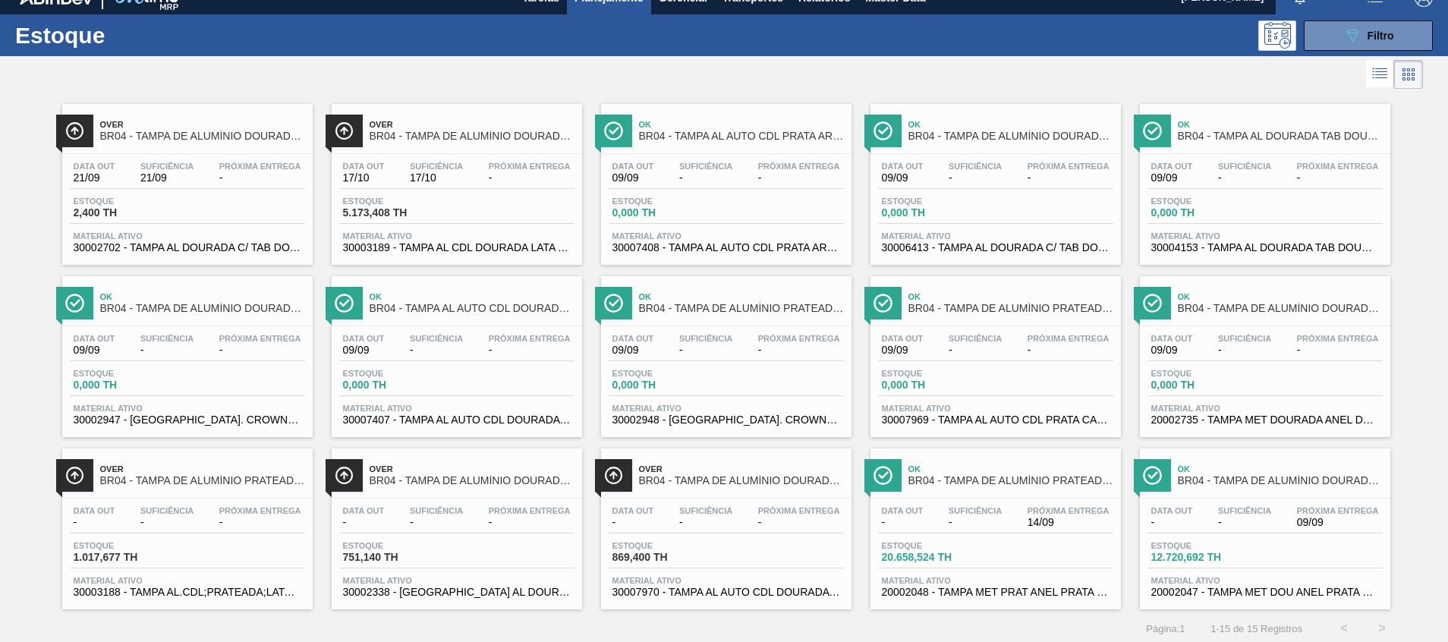
scroll to position [25, 0]
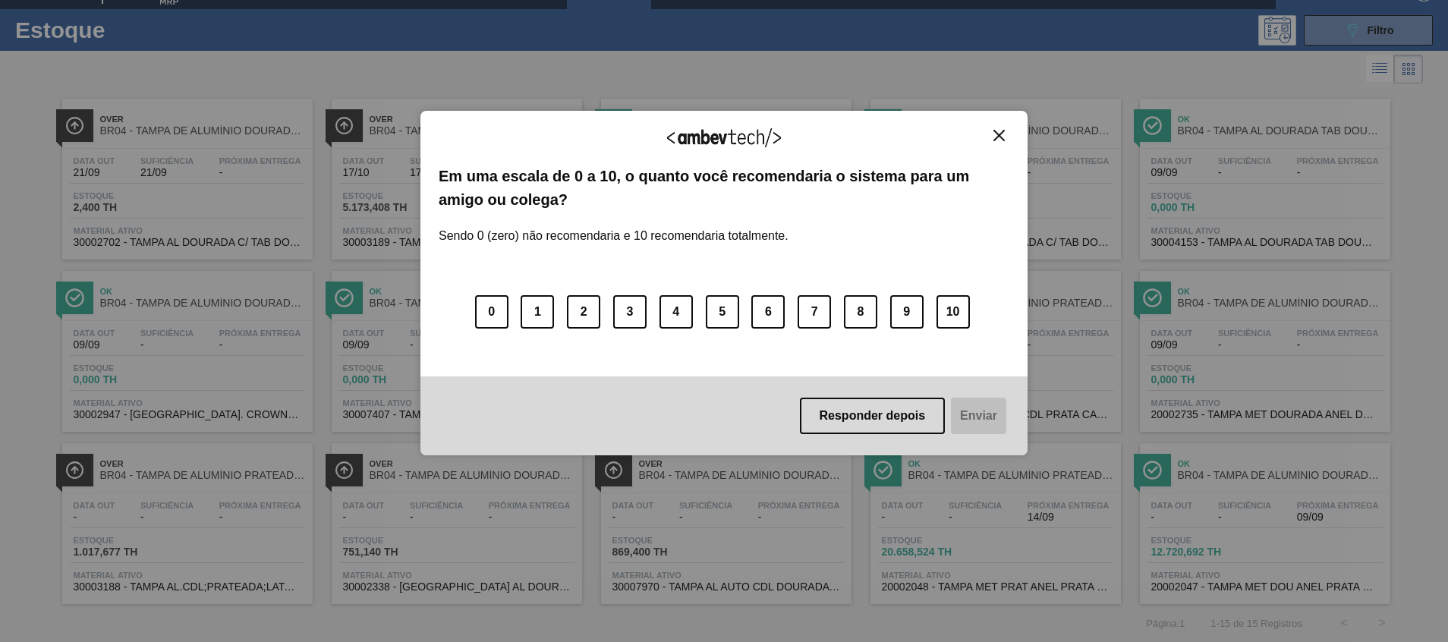
click at [993, 131] on button "Close" at bounding box center [999, 135] width 20 height 13
click at [992, 134] on button "Close" at bounding box center [999, 135] width 20 height 13
click at [1002, 142] on button "Close" at bounding box center [999, 135] width 20 height 13
click at [997, 133] on img "Close" at bounding box center [998, 135] width 11 height 11
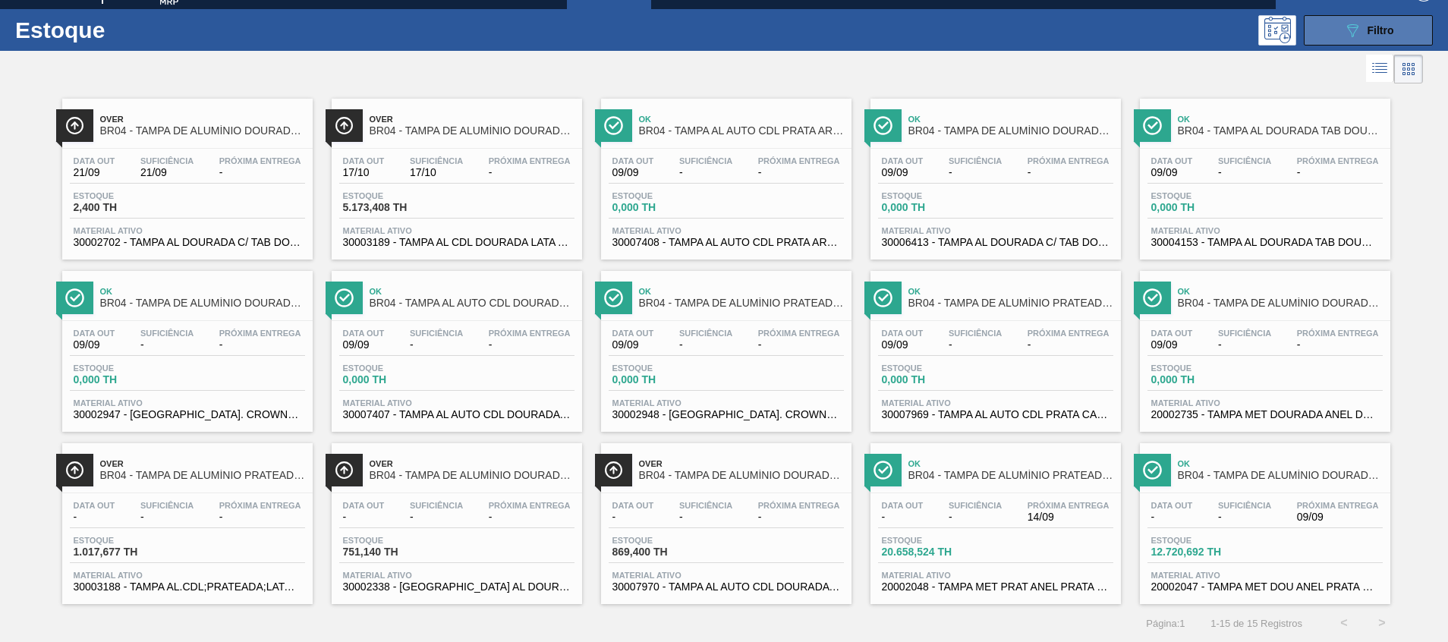
click at [1343, 25] on icon "089F7B8B-B2A5-4AFE-B5C0-19BA573D28AC" at bounding box center [1352, 30] width 18 height 18
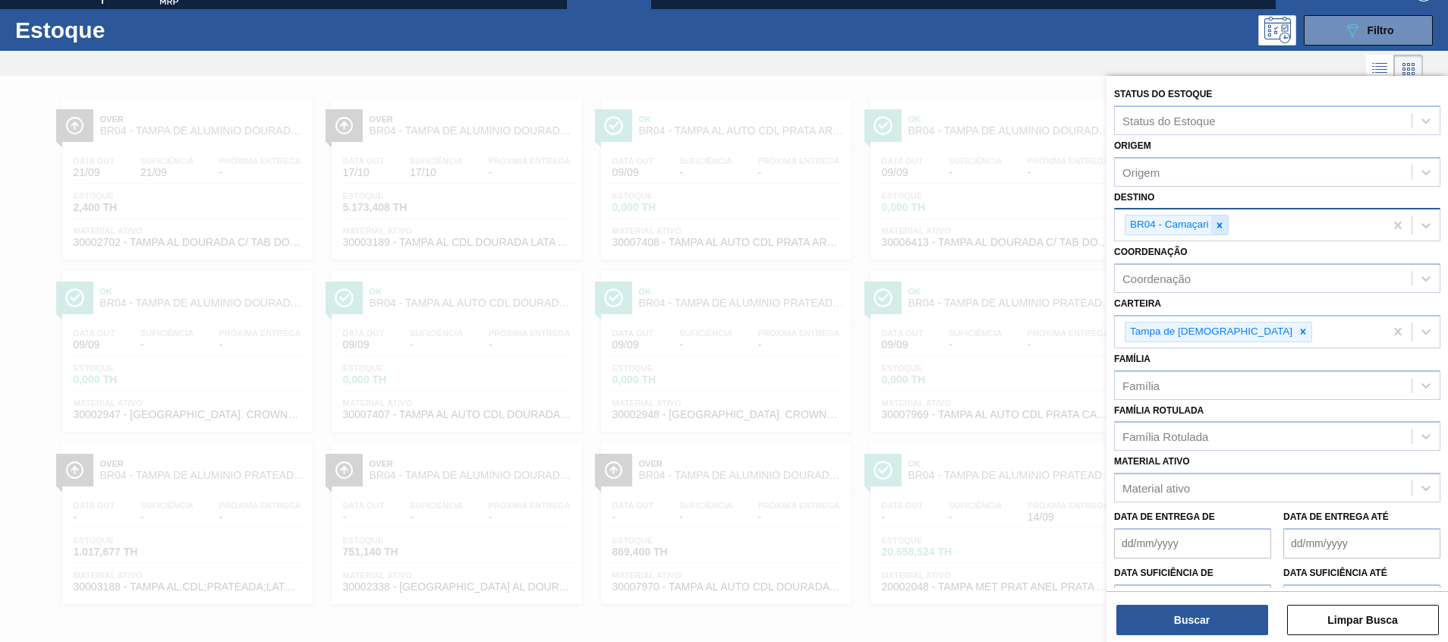
click at [1221, 221] on icon at bounding box center [1219, 225] width 11 height 11
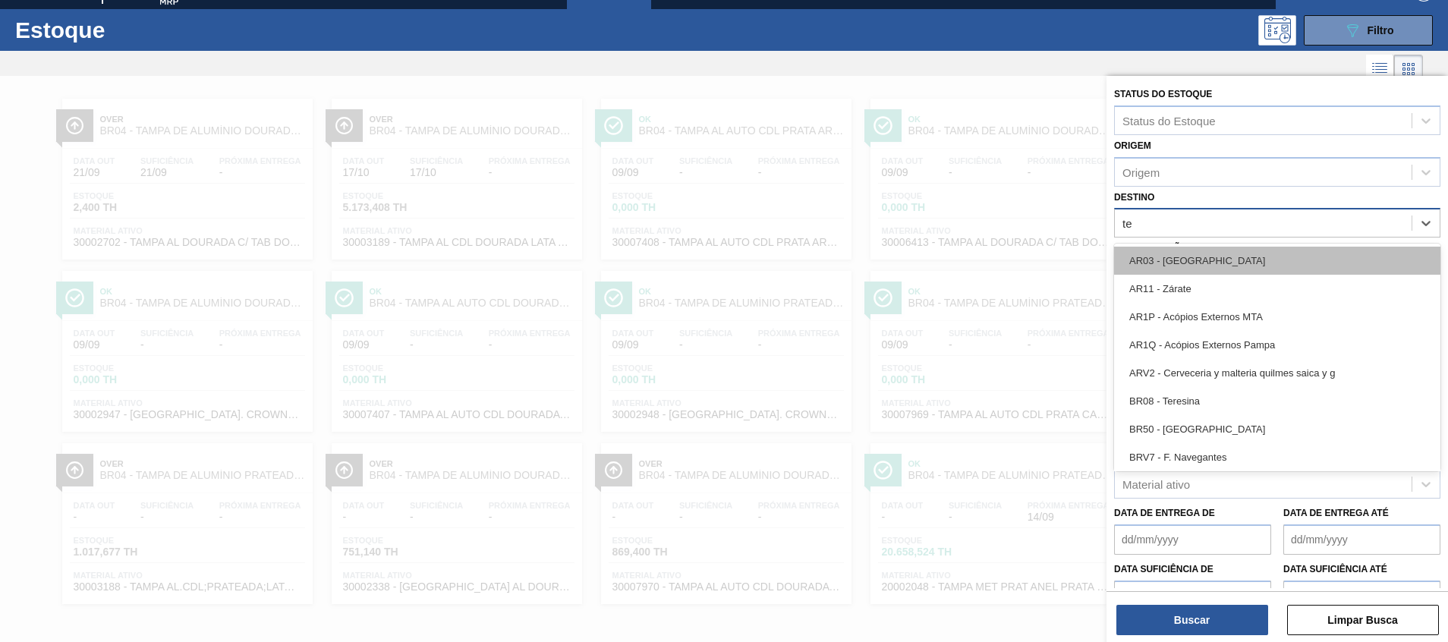
type input "t"
type input "11"
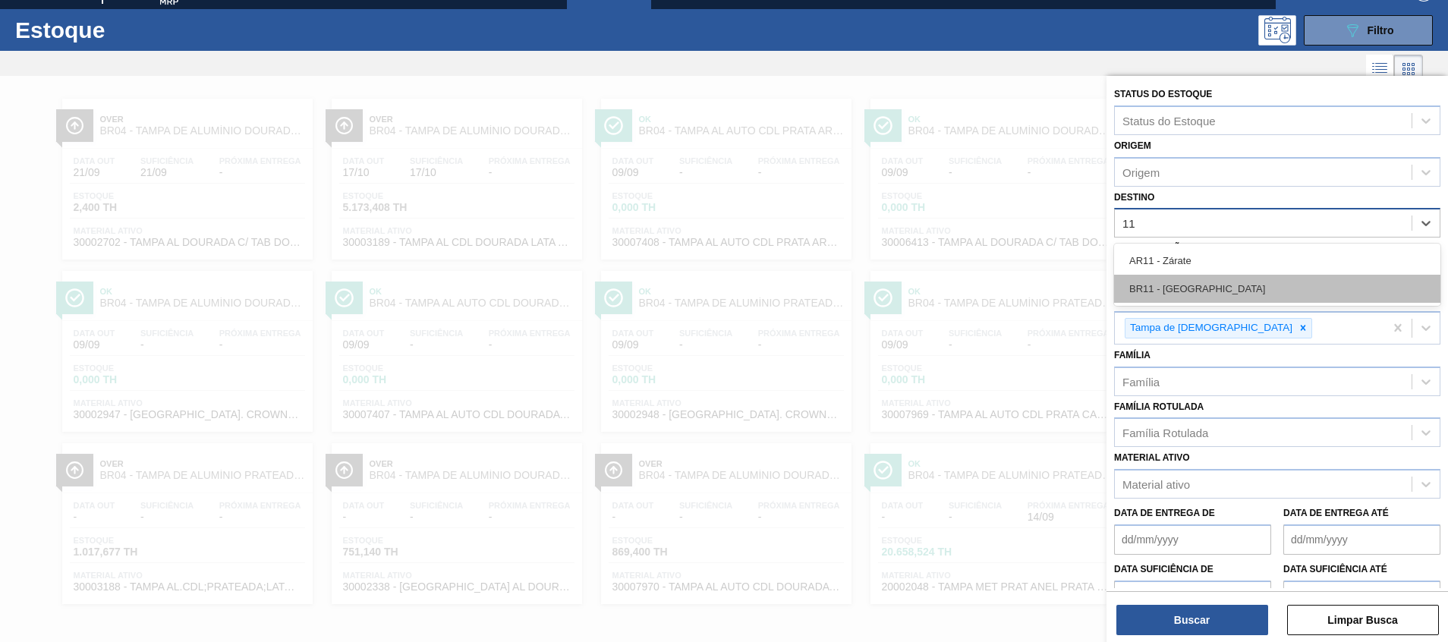
drag, startPoint x: 1157, startPoint y: 266, endPoint x: 1163, endPoint y: 285, distance: 20.9
click at [1163, 285] on div "AR11 - Zárate BR11 - São Luís" at bounding box center [1277, 275] width 326 height 62
click at [1163, 285] on div "BR11 - [GEOGRAPHIC_DATA][PERSON_NAME]" at bounding box center [1277, 289] width 326 height 28
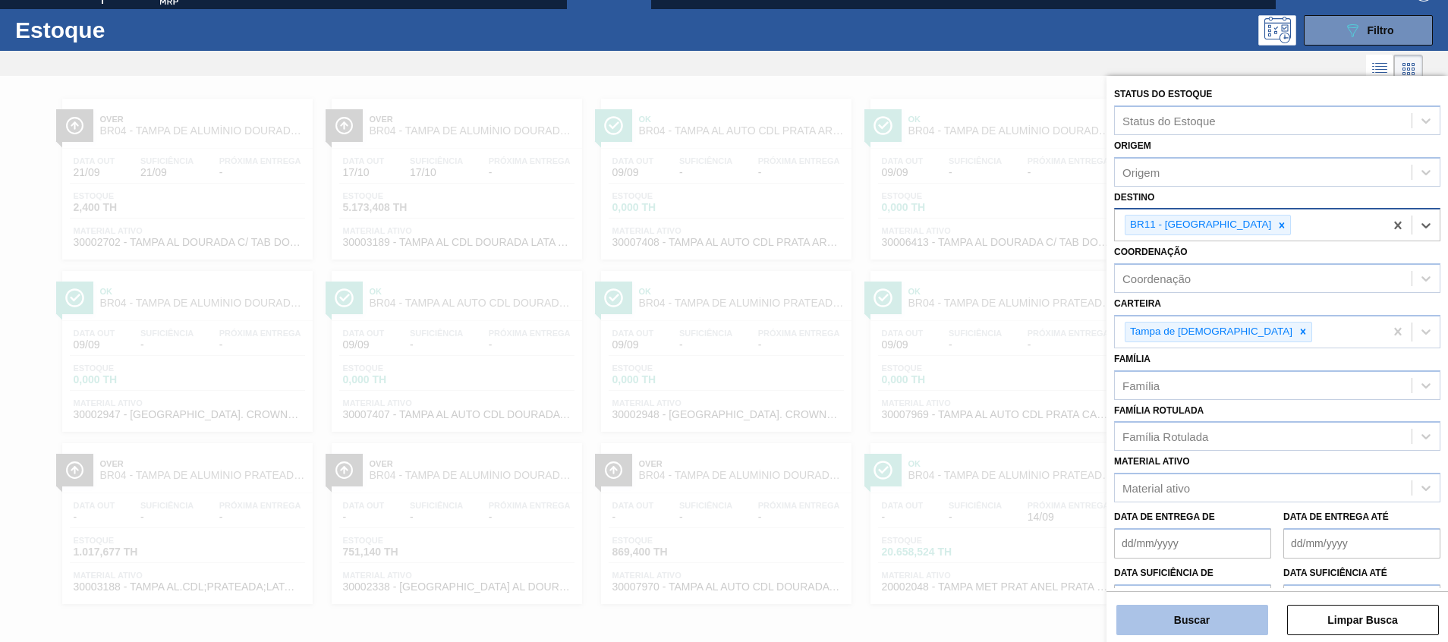
click at [1201, 628] on button "Buscar" at bounding box center [1192, 620] width 152 height 30
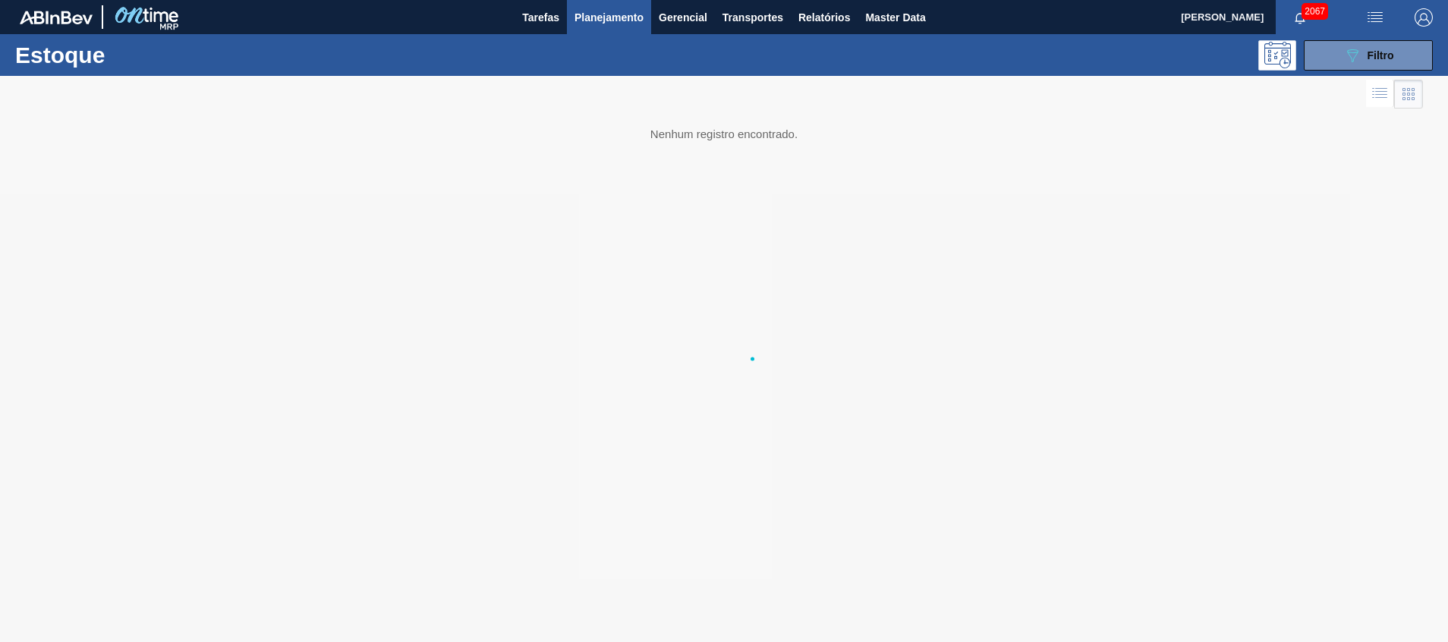
scroll to position [0, 0]
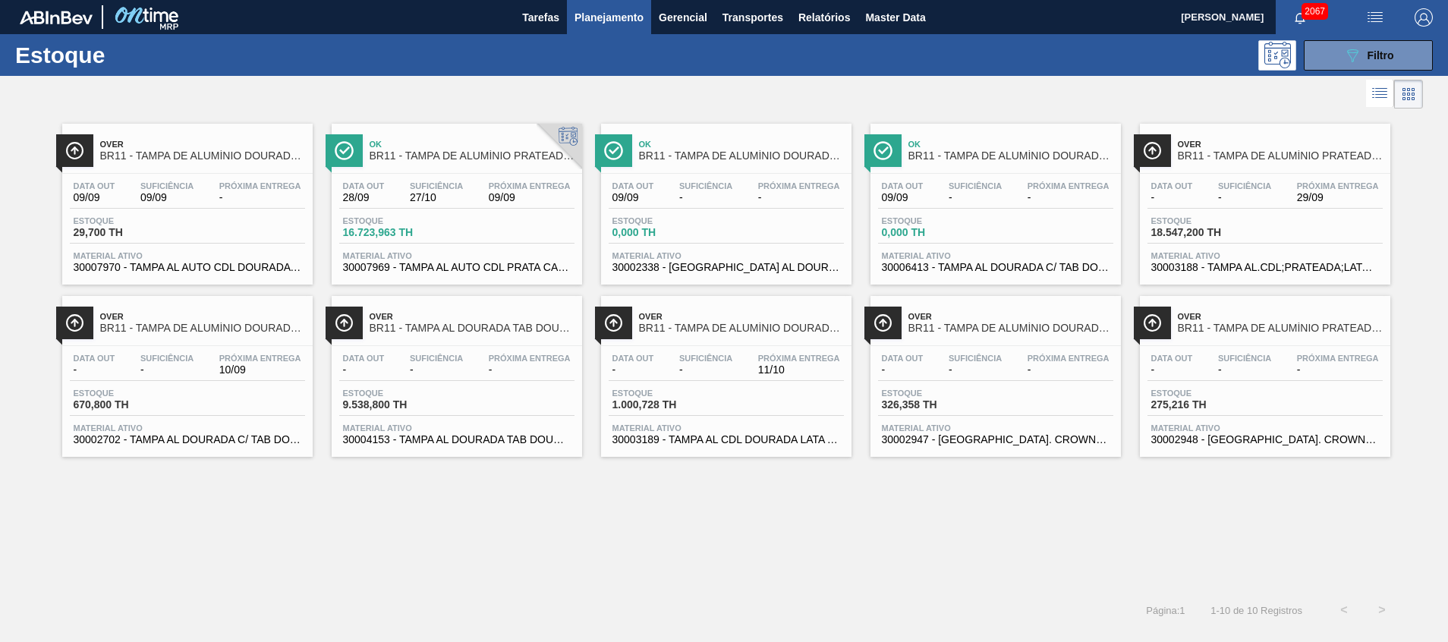
click at [156, 440] on span "30002702 - TAMPA AL DOURADA C/ TAB DOURADO" at bounding box center [188, 439] width 228 height 11
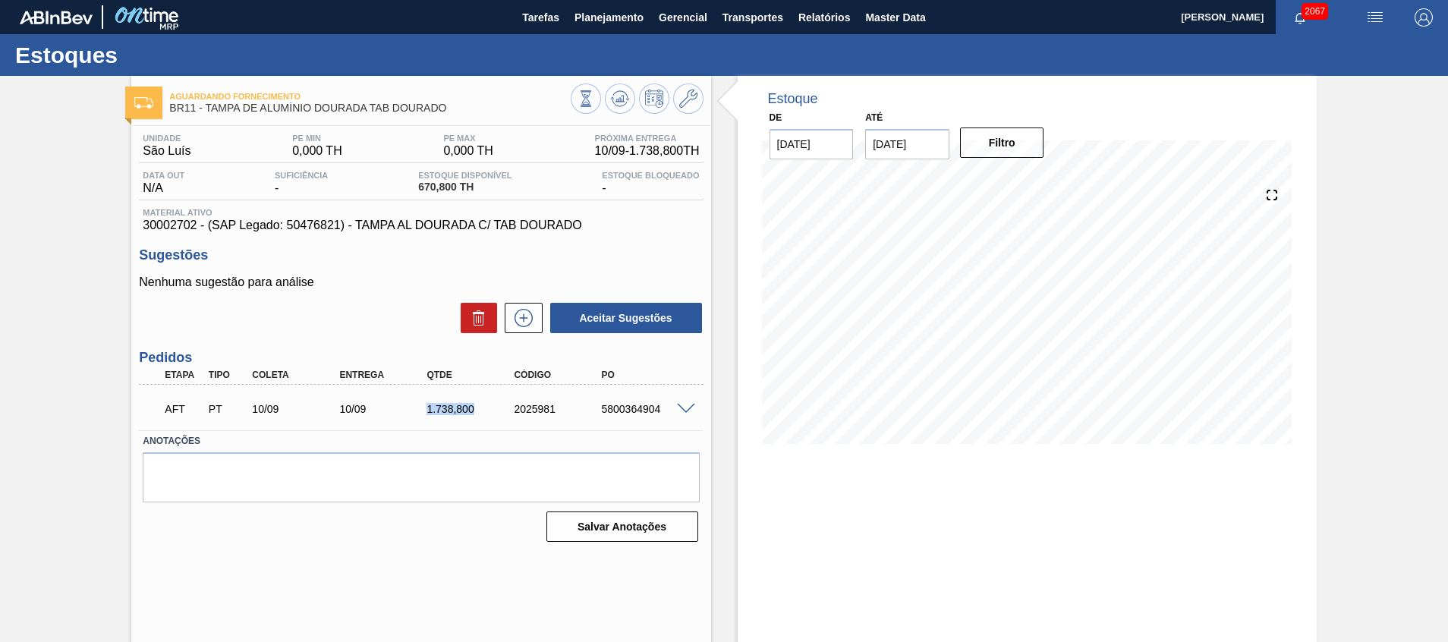
drag, startPoint x: 423, startPoint y: 411, endPoint x: 481, endPoint y: 411, distance: 58.4
click at [481, 411] on div "1.738,800" at bounding box center [472, 409] width 98 height 12
copy div "1.738,800"
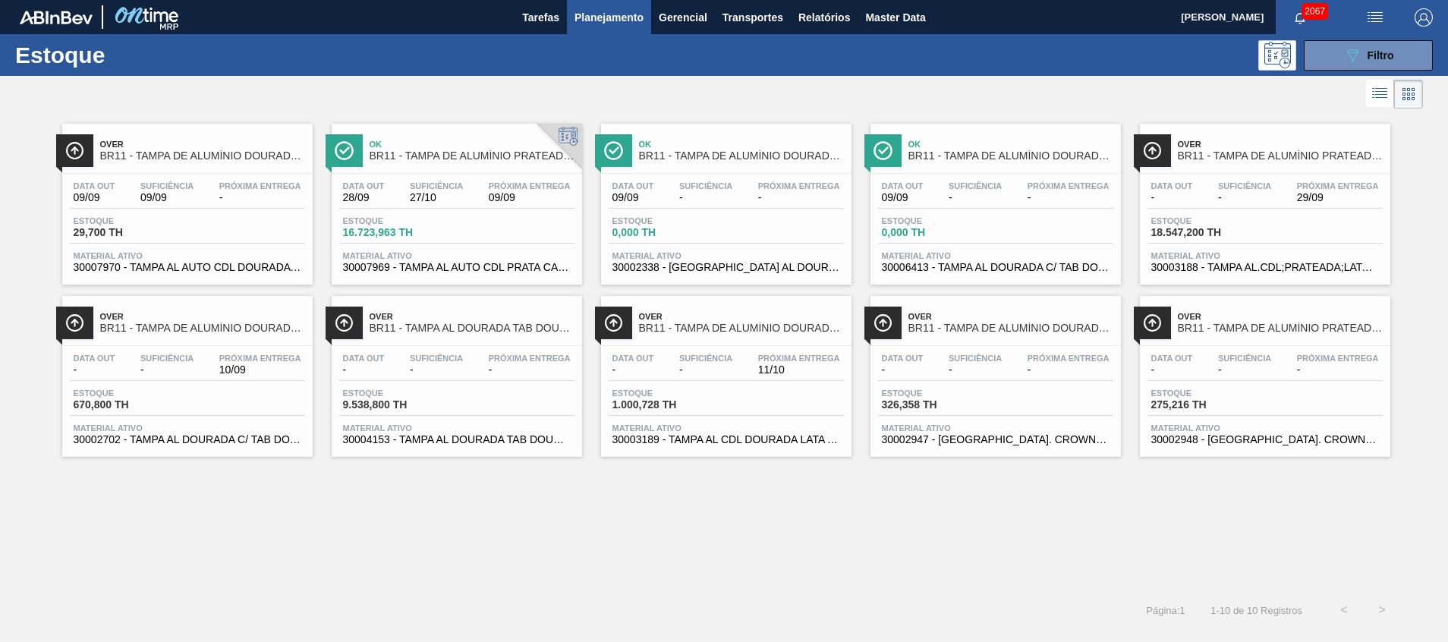
click at [710, 437] on span "30003189 - TAMPA AL CDL DOURADA LATA AUTOMATICA" at bounding box center [726, 439] width 228 height 11
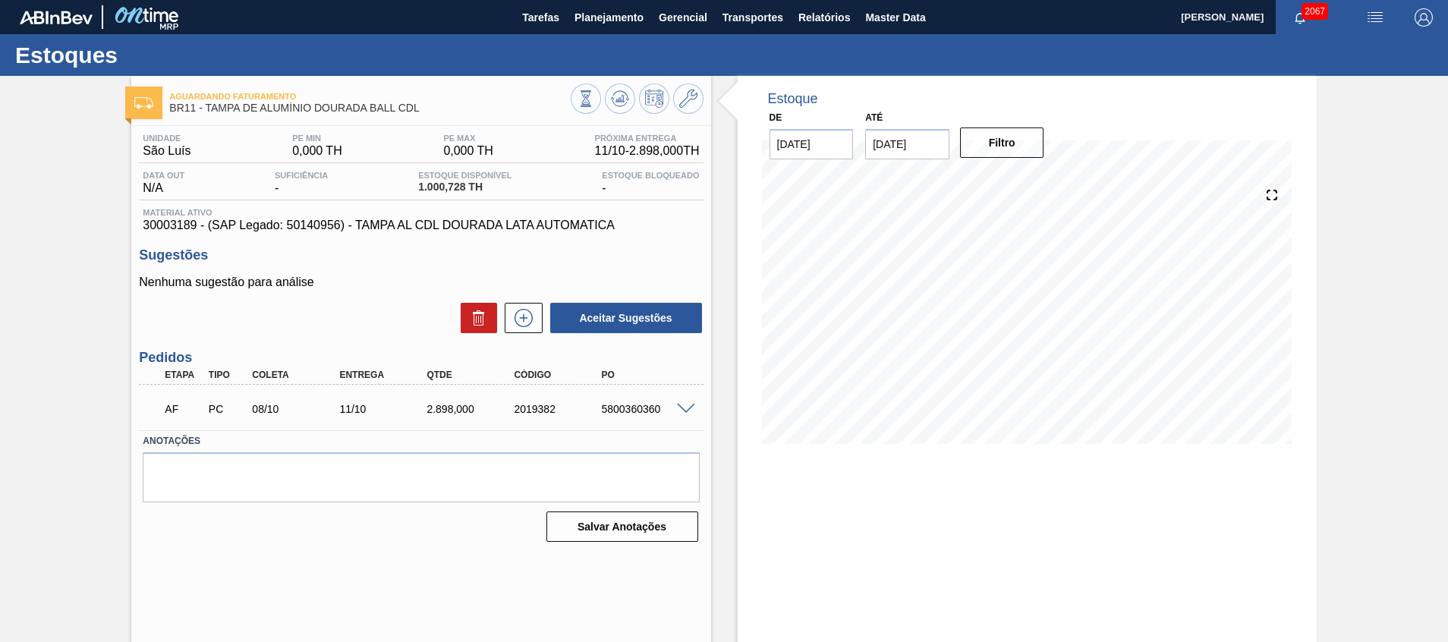
click at [689, 404] on span at bounding box center [686, 409] width 18 height 11
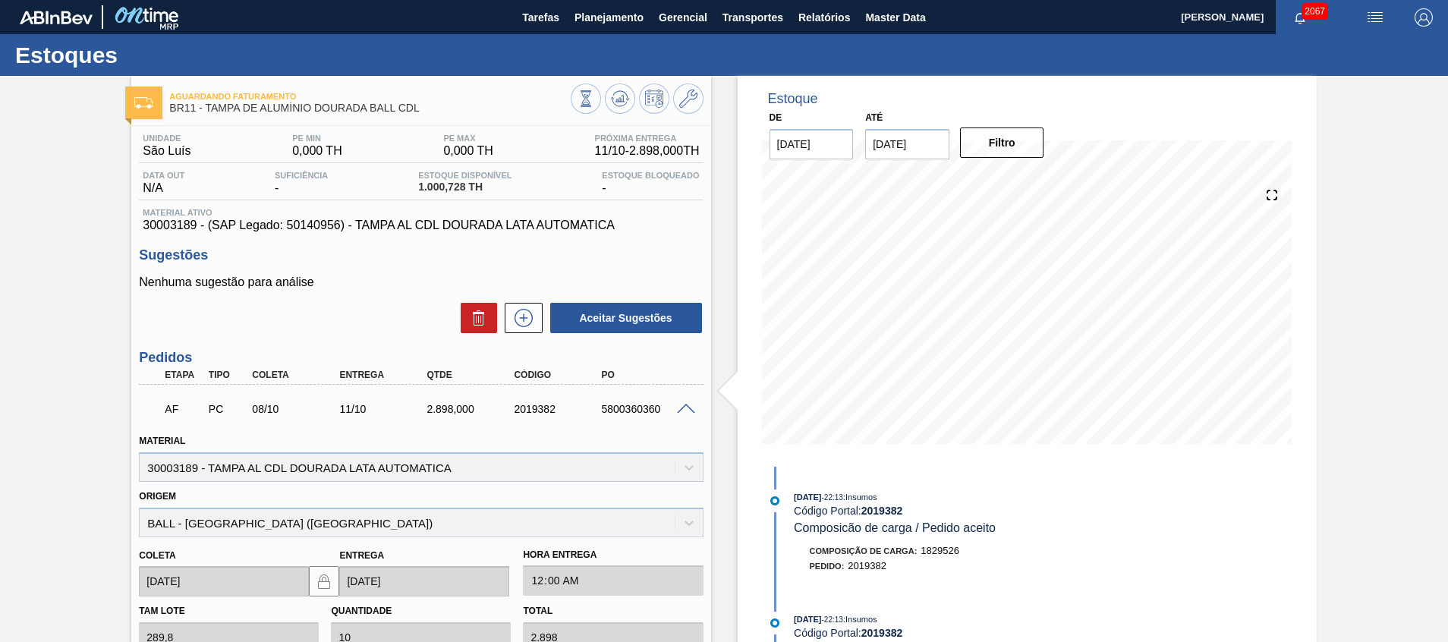
click at [689, 404] on span at bounding box center [686, 409] width 18 height 11
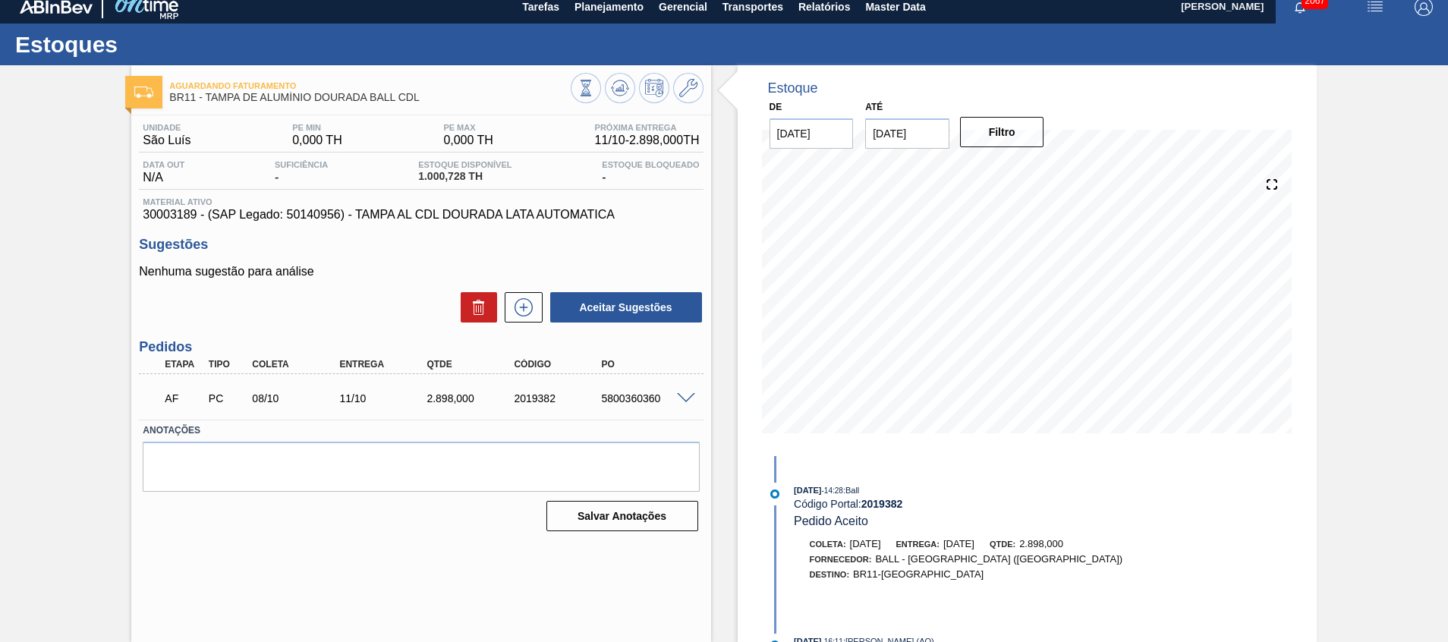
scroll to position [646, 0]
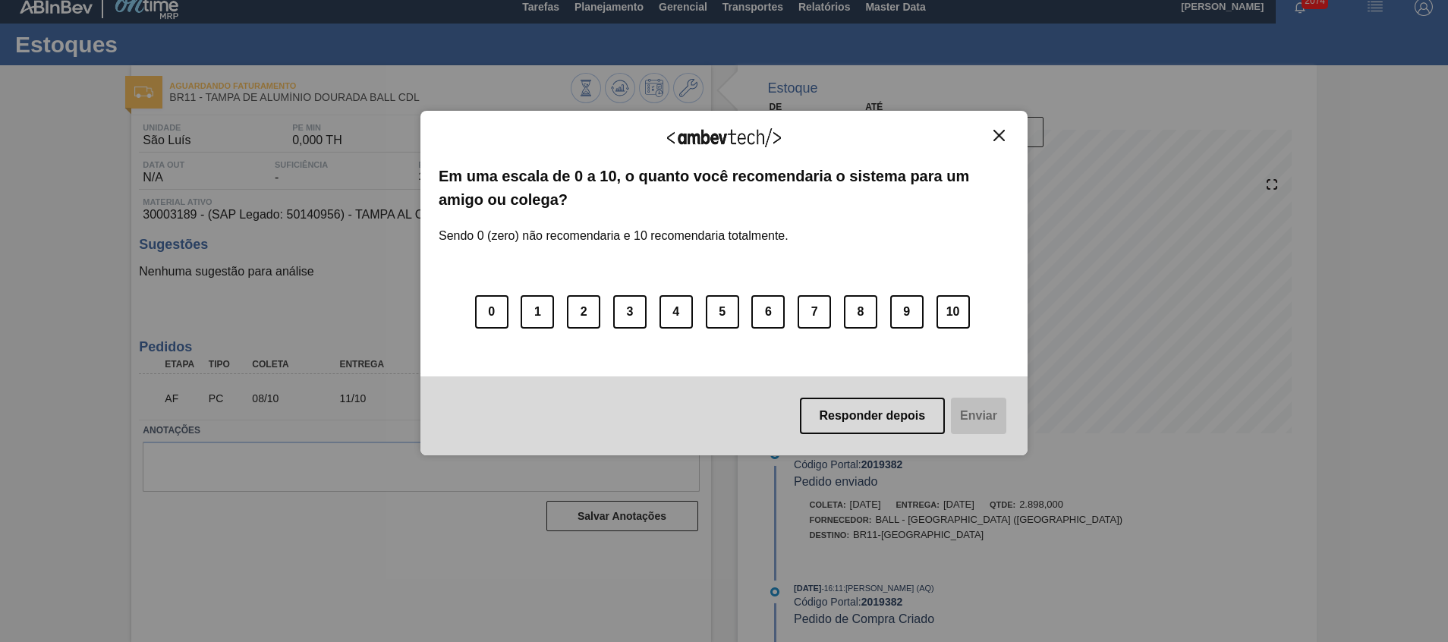
click at [996, 140] on img "Close" at bounding box center [998, 135] width 11 height 11
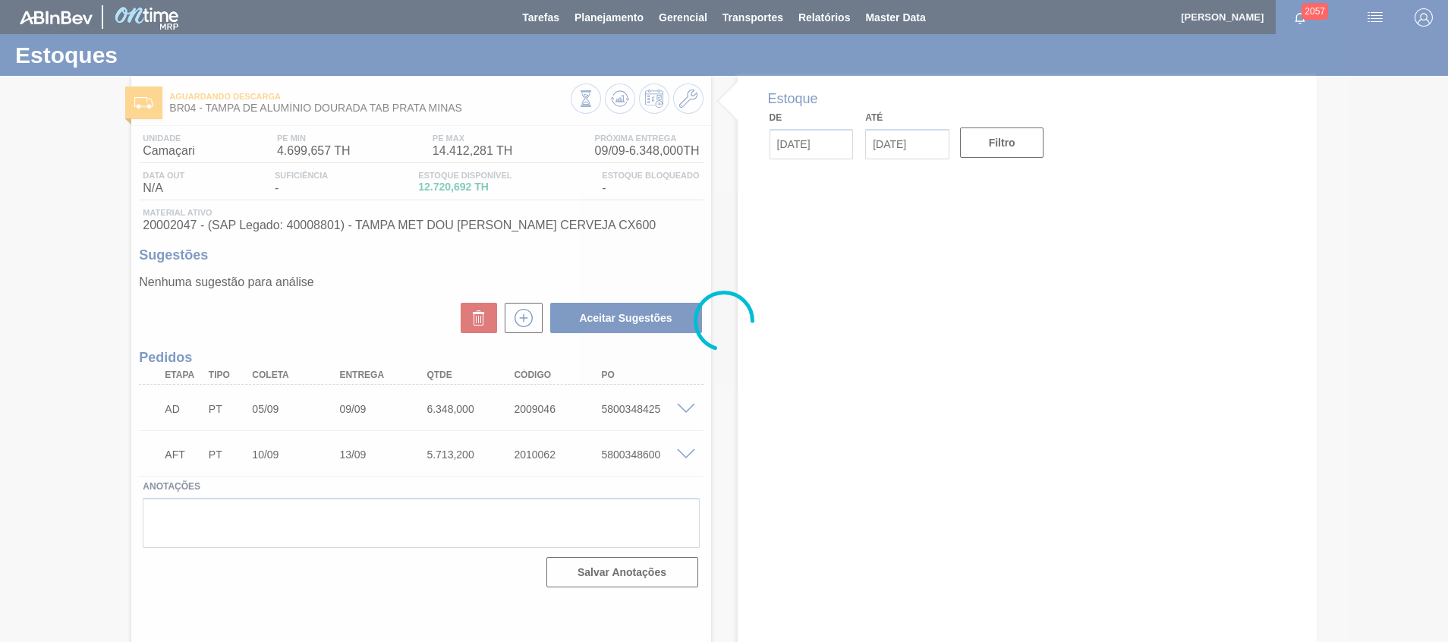
click at [738, 379] on div at bounding box center [724, 321] width 1448 height 642
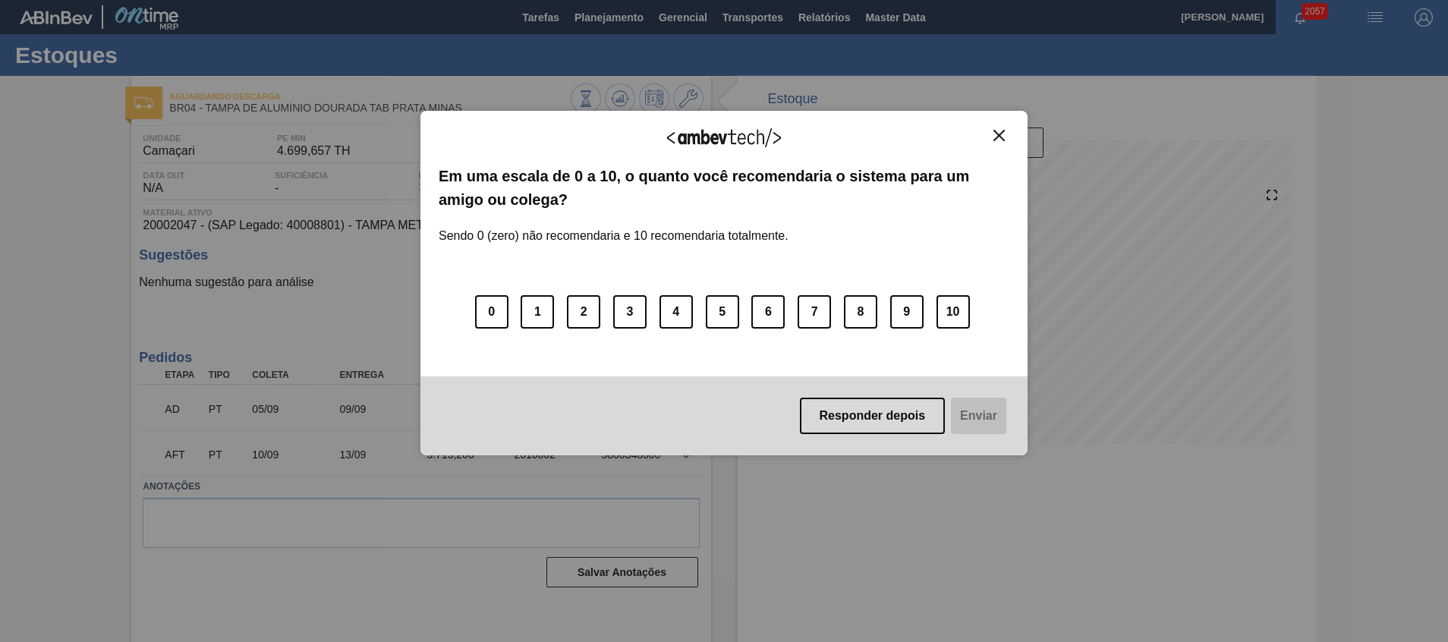
click at [1006, 134] on button "Close" at bounding box center [999, 135] width 20 height 13
click at [996, 134] on img "Close" at bounding box center [998, 135] width 11 height 11
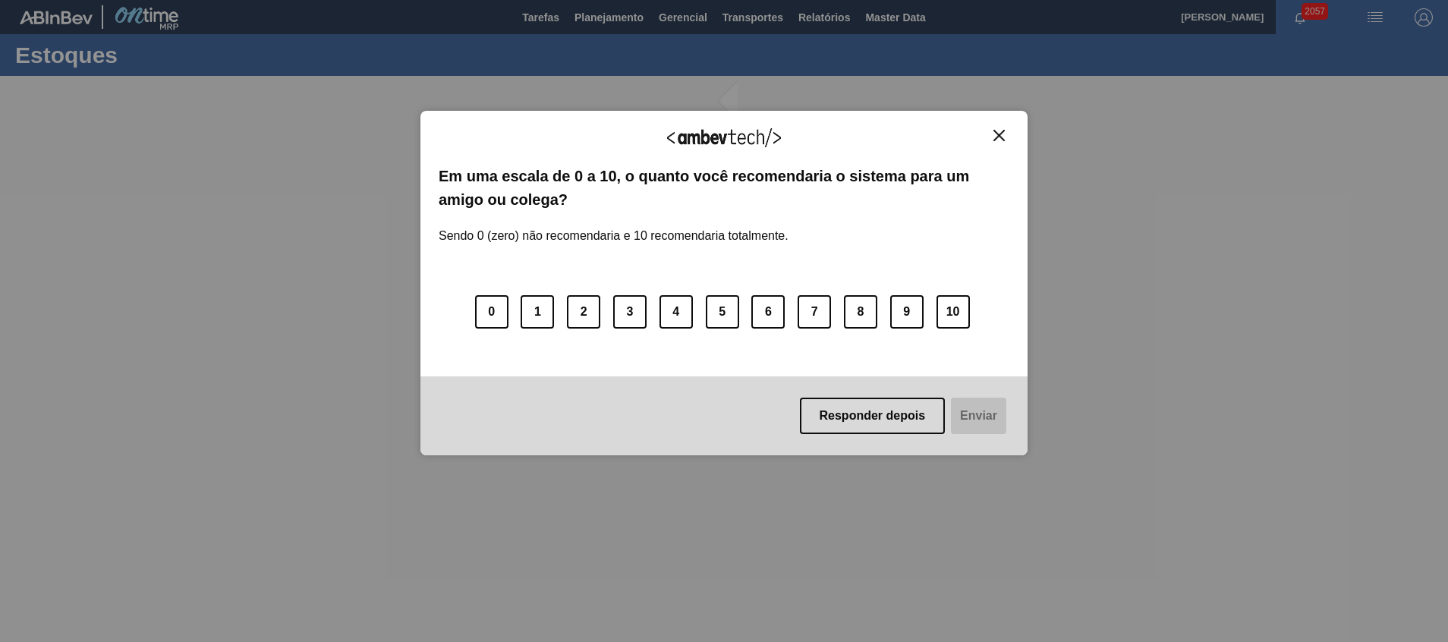
drag, startPoint x: 993, startPoint y: 132, endPoint x: 1006, endPoint y: 122, distance: 16.2
click at [993, 132] on button "Close" at bounding box center [999, 135] width 20 height 13
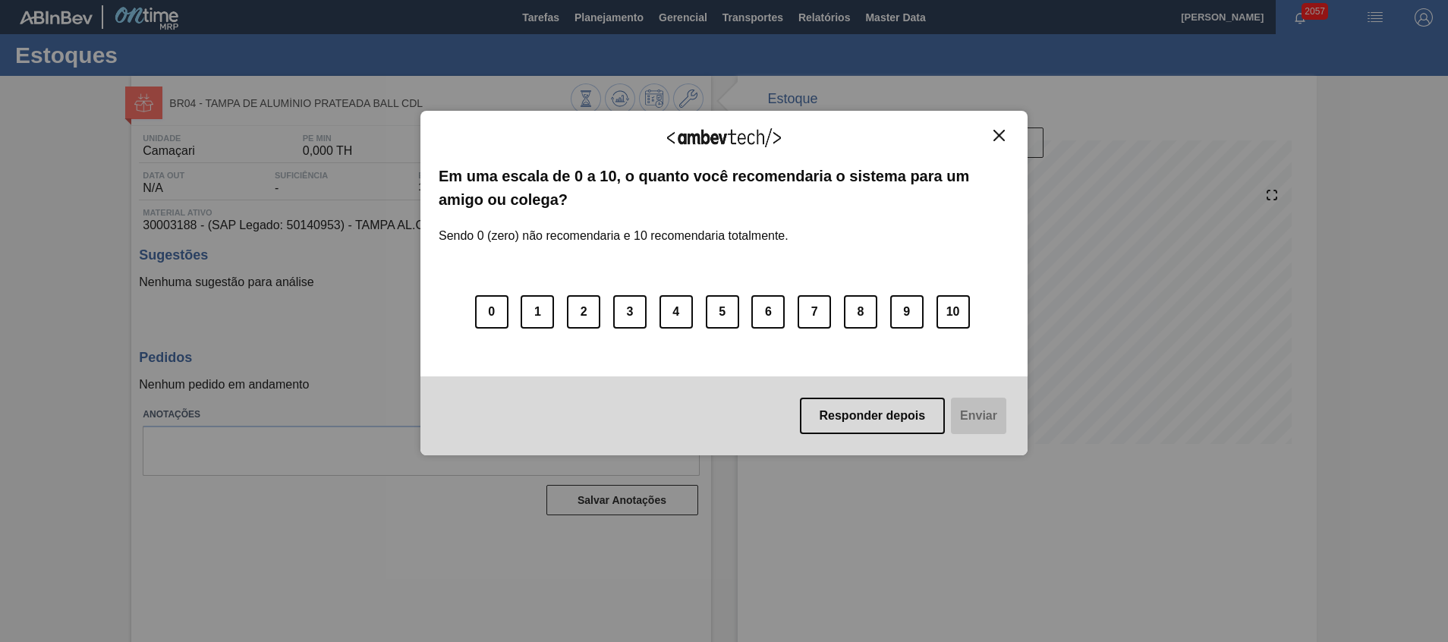
click at [1007, 127] on div "Agradecemos seu feedback! Em uma escala de 0 a 10, o quanto você recomendaria o…" at bounding box center [723, 283] width 607 height 345
click at [998, 135] on img "Close" at bounding box center [998, 135] width 11 height 11
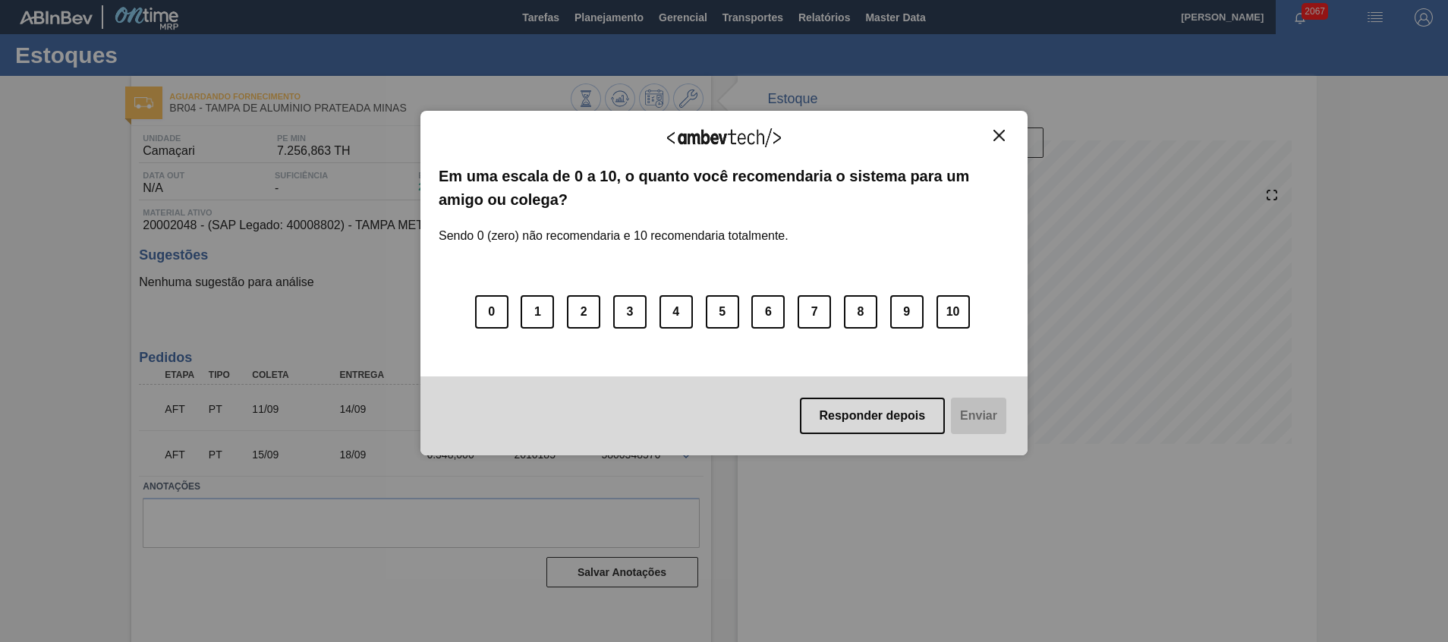
click at [1006, 133] on button "Close" at bounding box center [999, 135] width 20 height 13
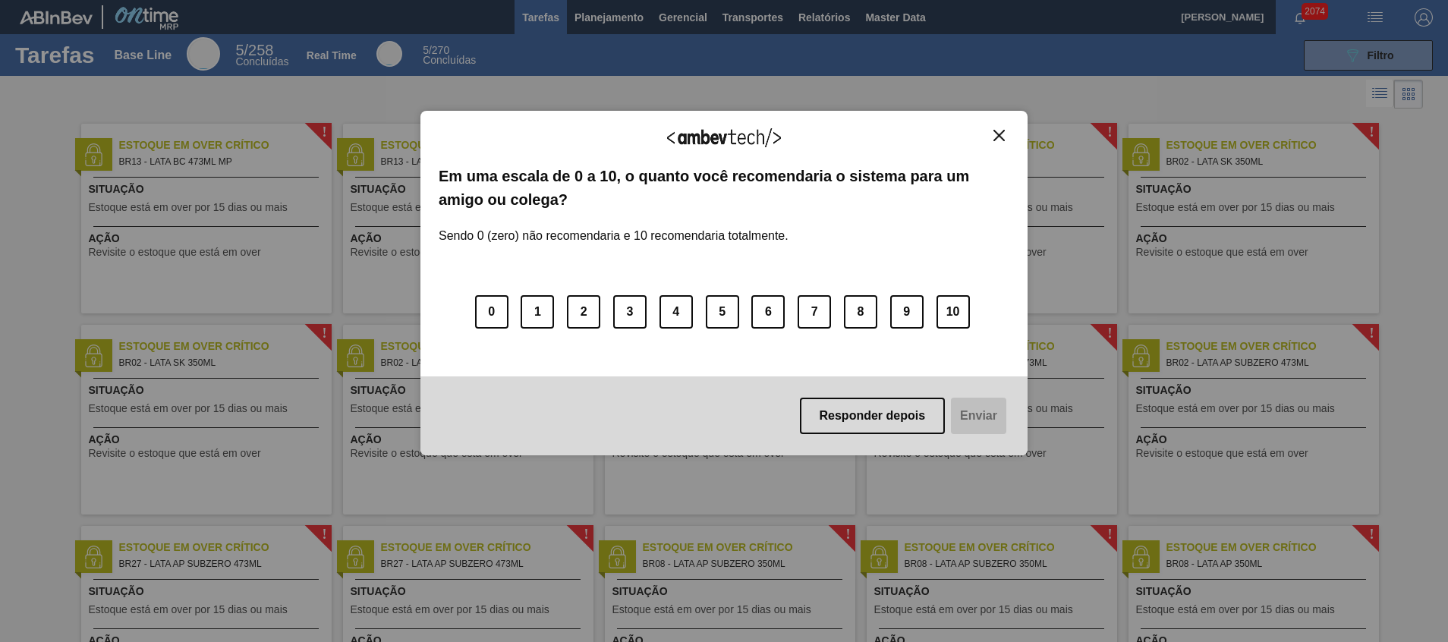
click at [1001, 144] on div "Agradecemos seu feedback!" at bounding box center [724, 147] width 571 height 36
click at [999, 140] on img "Close" at bounding box center [998, 135] width 11 height 11
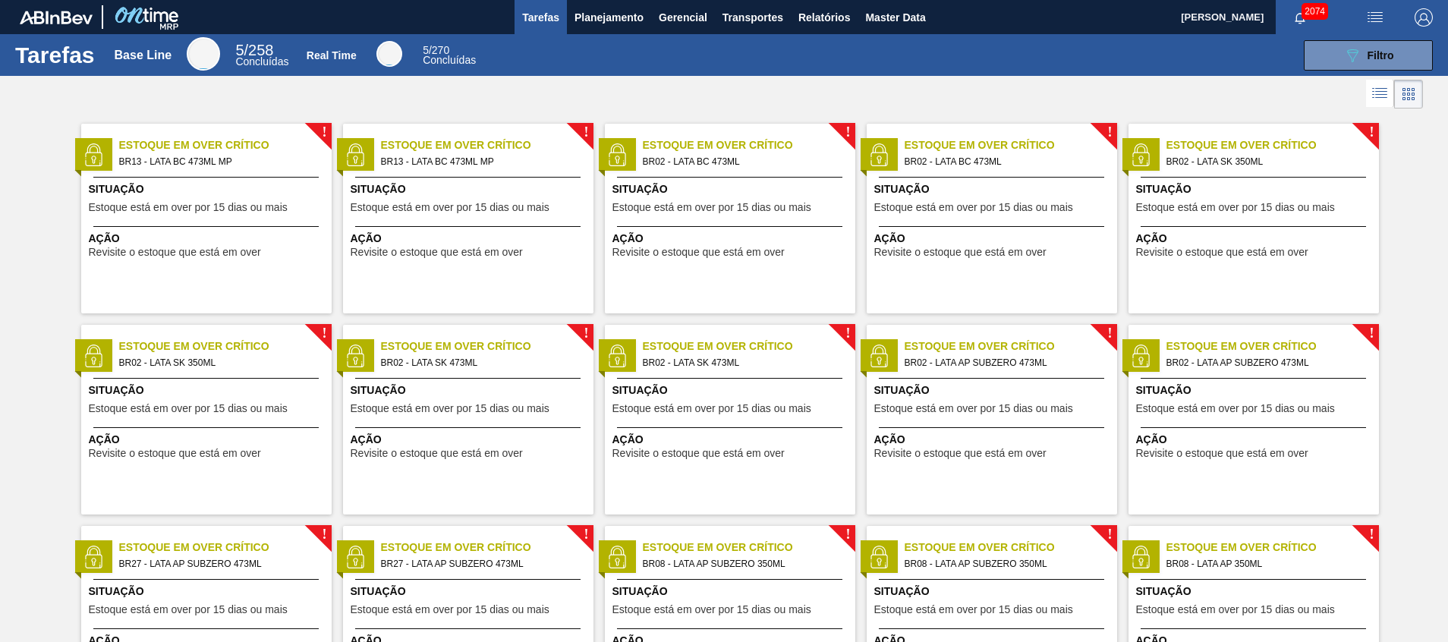
click at [548, 10] on span "Tarefas" at bounding box center [540, 17] width 37 height 18
click at [591, 11] on span "Planejamento" at bounding box center [608, 17] width 69 height 18
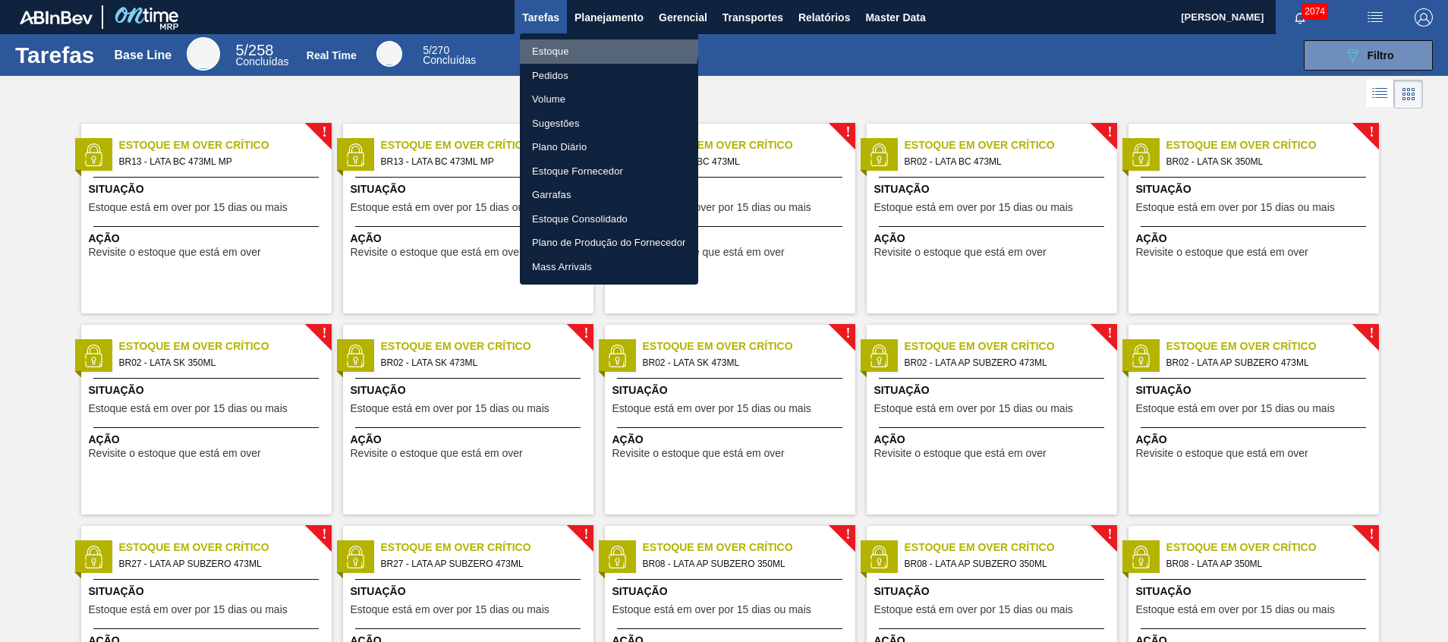
click at [590, 42] on li "Estoque" at bounding box center [609, 51] width 178 height 24
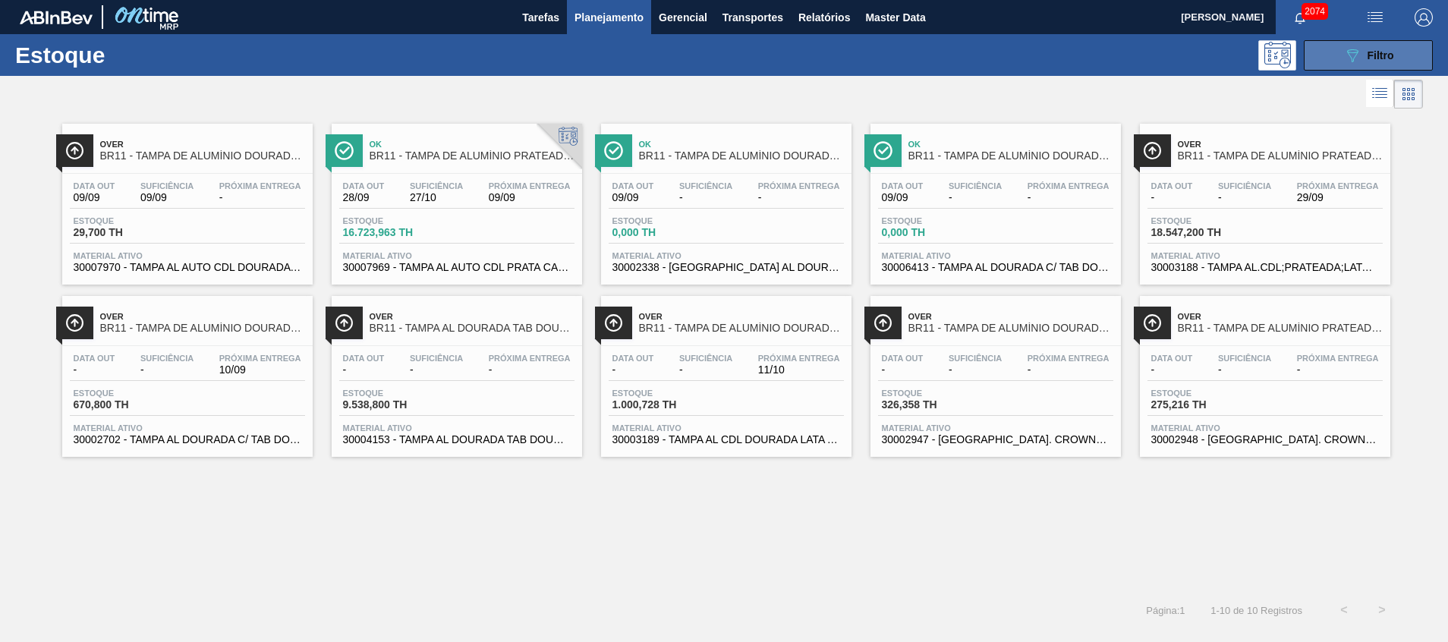
click at [1358, 61] on icon "089F7B8B-B2A5-4AFE-B5C0-19BA573D28AC" at bounding box center [1352, 55] width 18 height 18
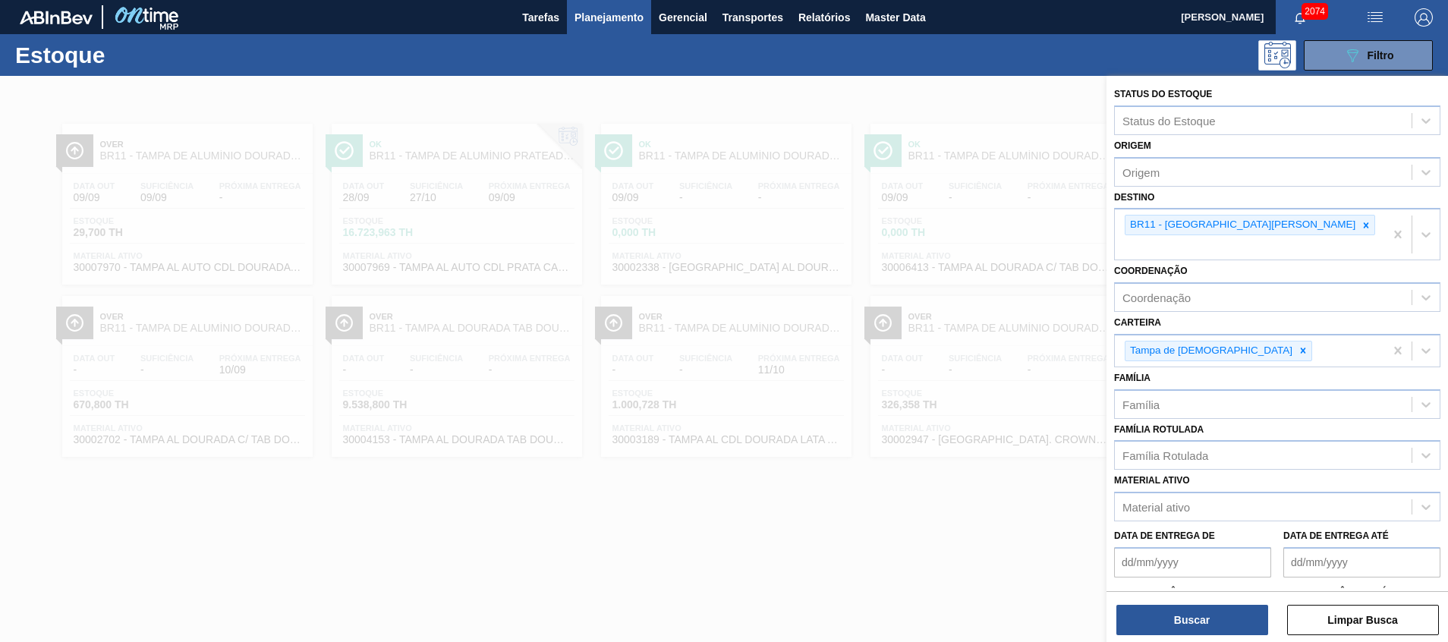
click at [678, 527] on div at bounding box center [724, 397] width 1448 height 642
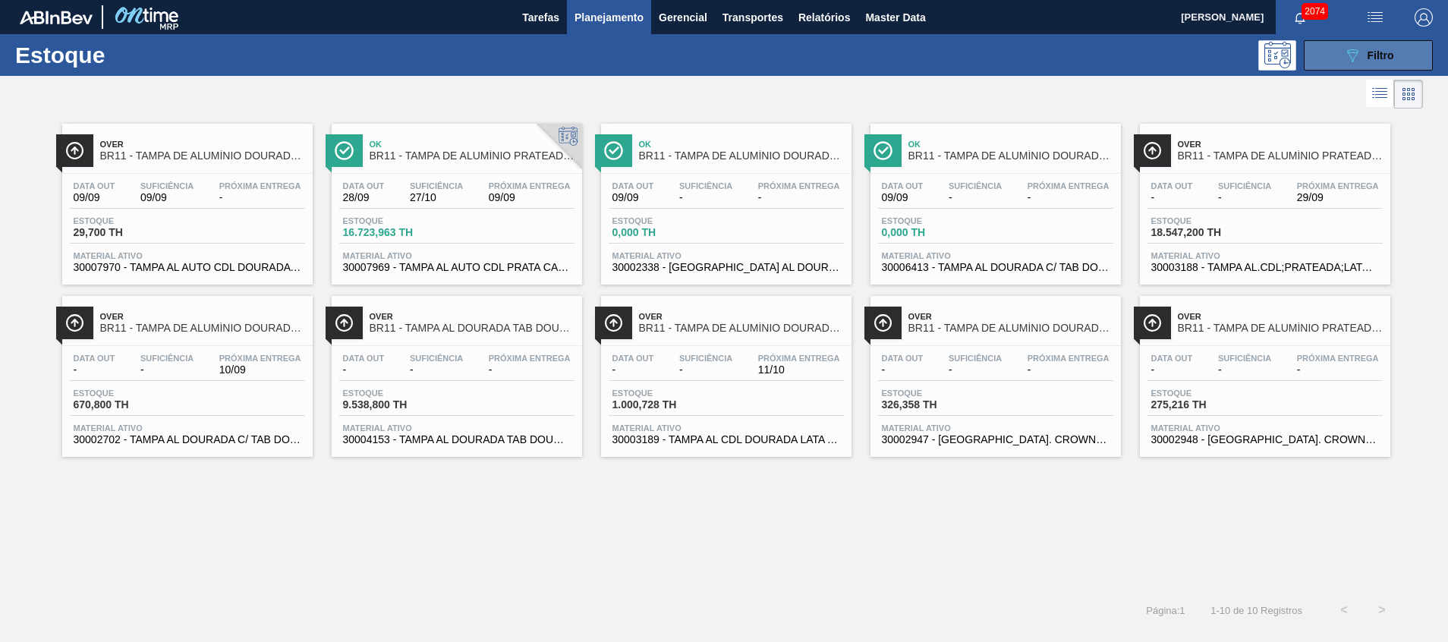
click at [1384, 53] on span "Filtro" at bounding box center [1381, 55] width 27 height 12
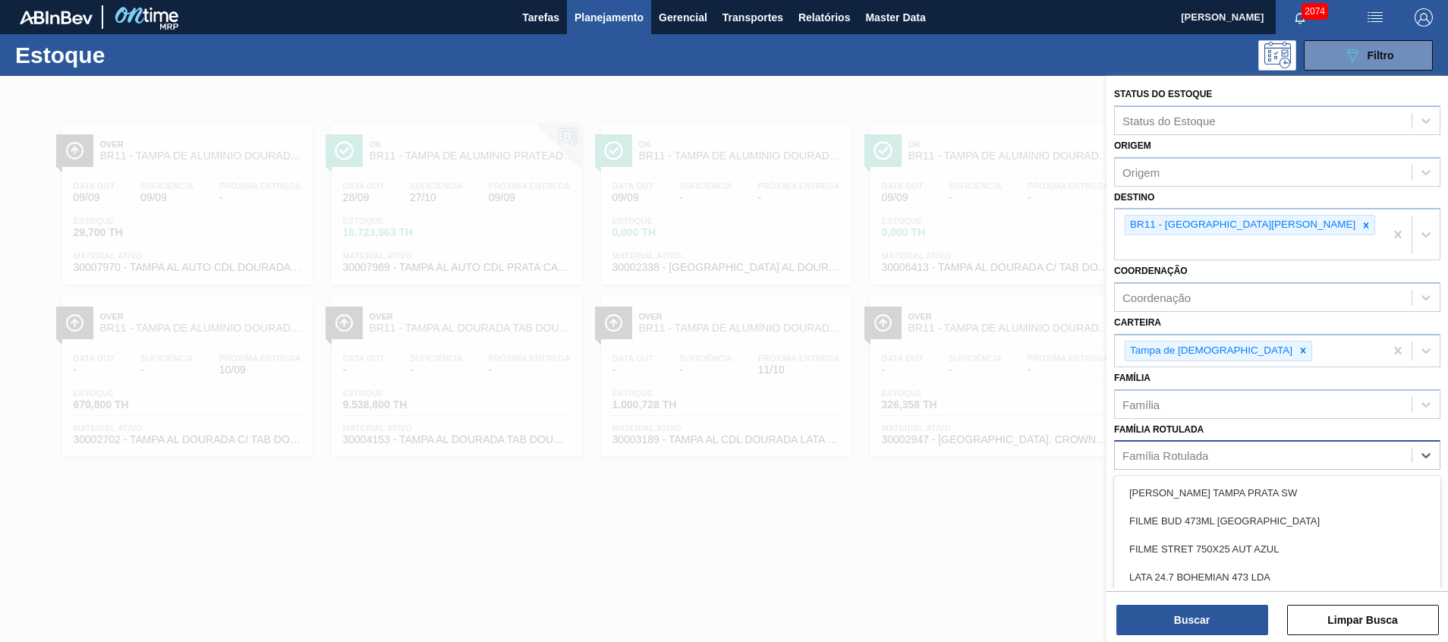
click at [1166, 449] on div "Família Rotulada" at bounding box center [1277, 455] width 326 height 30
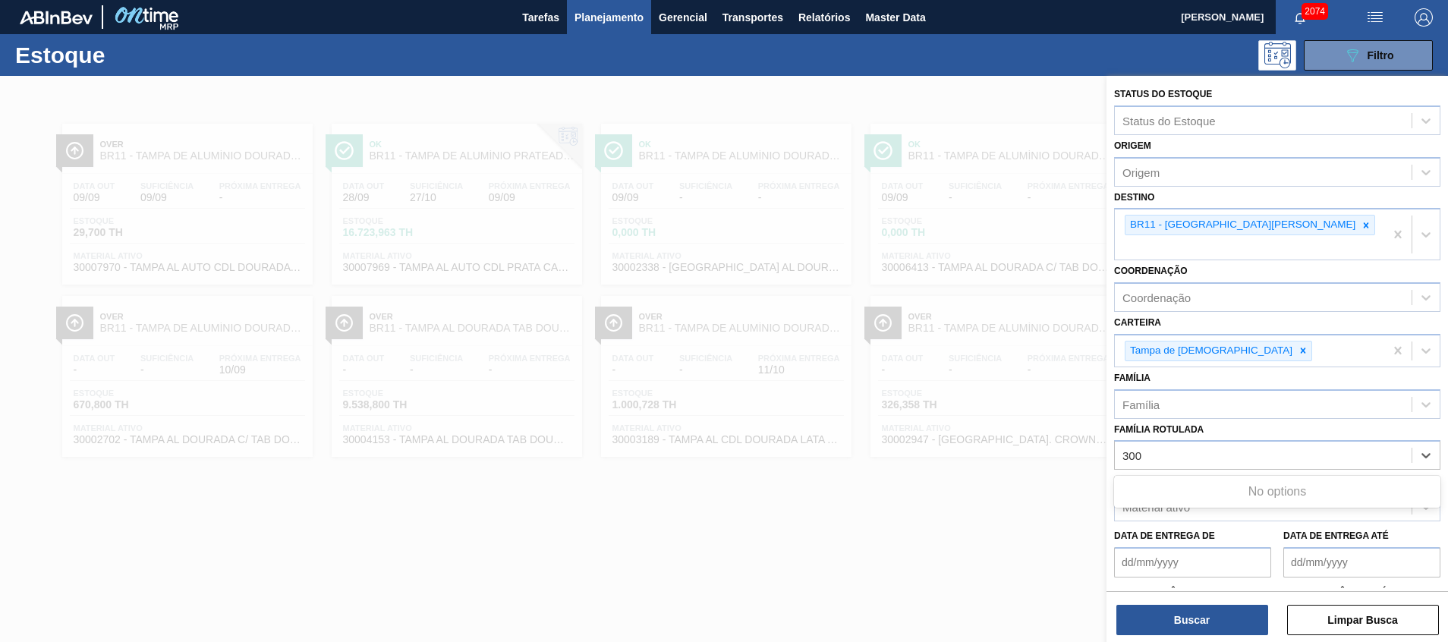
type Rotulada "3000"
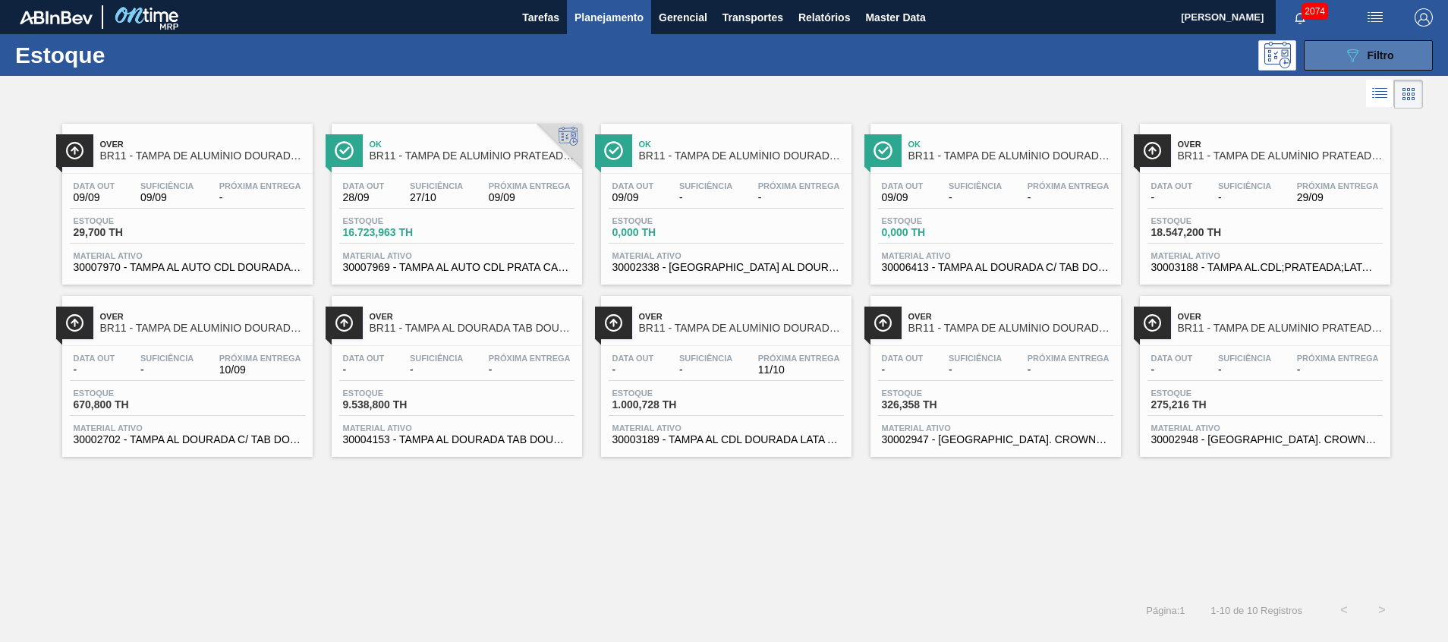
drag, startPoint x: 1349, startPoint y: 38, endPoint x: 1348, endPoint y: 46, distance: 7.7
click at [1349, 38] on div "Estoque 089F7B8B-B2A5-4AFE-B5C0-19BA573D28AC Filtro" at bounding box center [724, 55] width 1448 height 42
click at [1341, 75] on div "Estoque 089F7B8B-B2A5-4AFE-B5C0-19BA573D28AC Filtro" at bounding box center [724, 55] width 1448 height 42
click at [1342, 67] on button "089F7B8B-B2A5-4AFE-B5C0-19BA573D28AC Filtro" at bounding box center [1368, 55] width 129 height 30
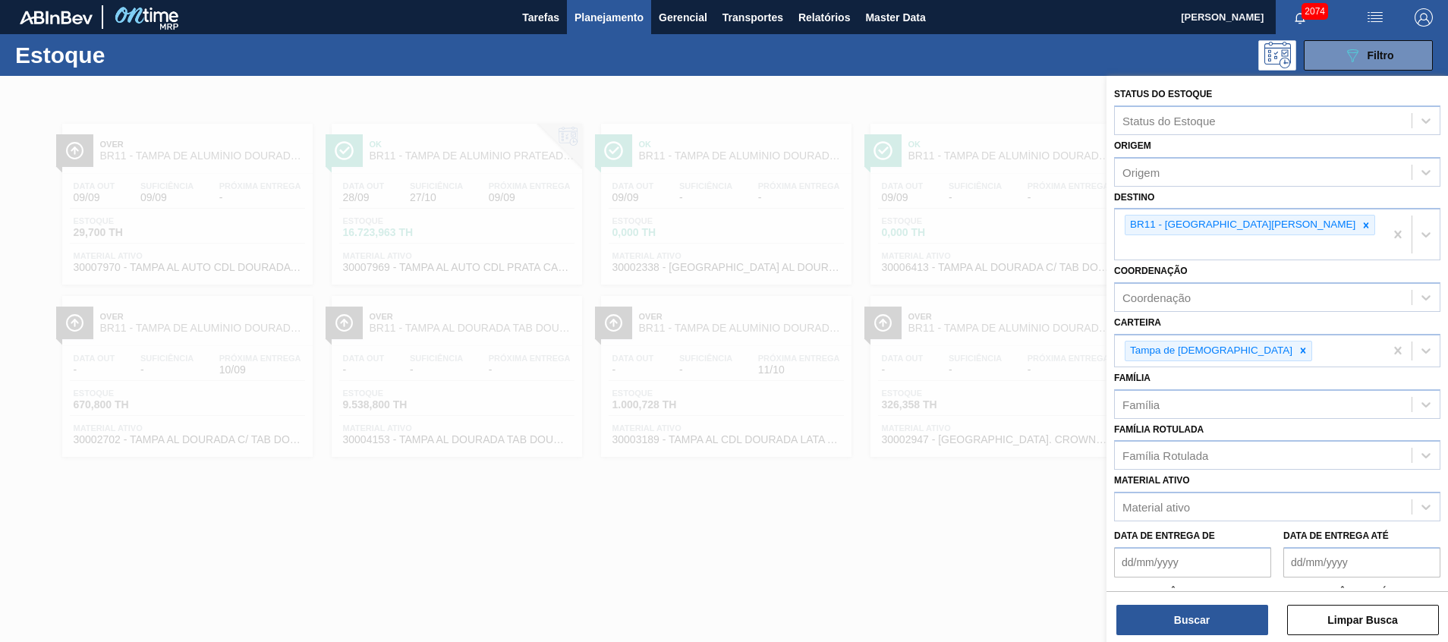
click at [1157, 525] on div "Data de Entrega de" at bounding box center [1192, 551] width 157 height 52
click at [1153, 501] on div "Material ativo" at bounding box center [1156, 507] width 68 height 13
type ativo "3000415"
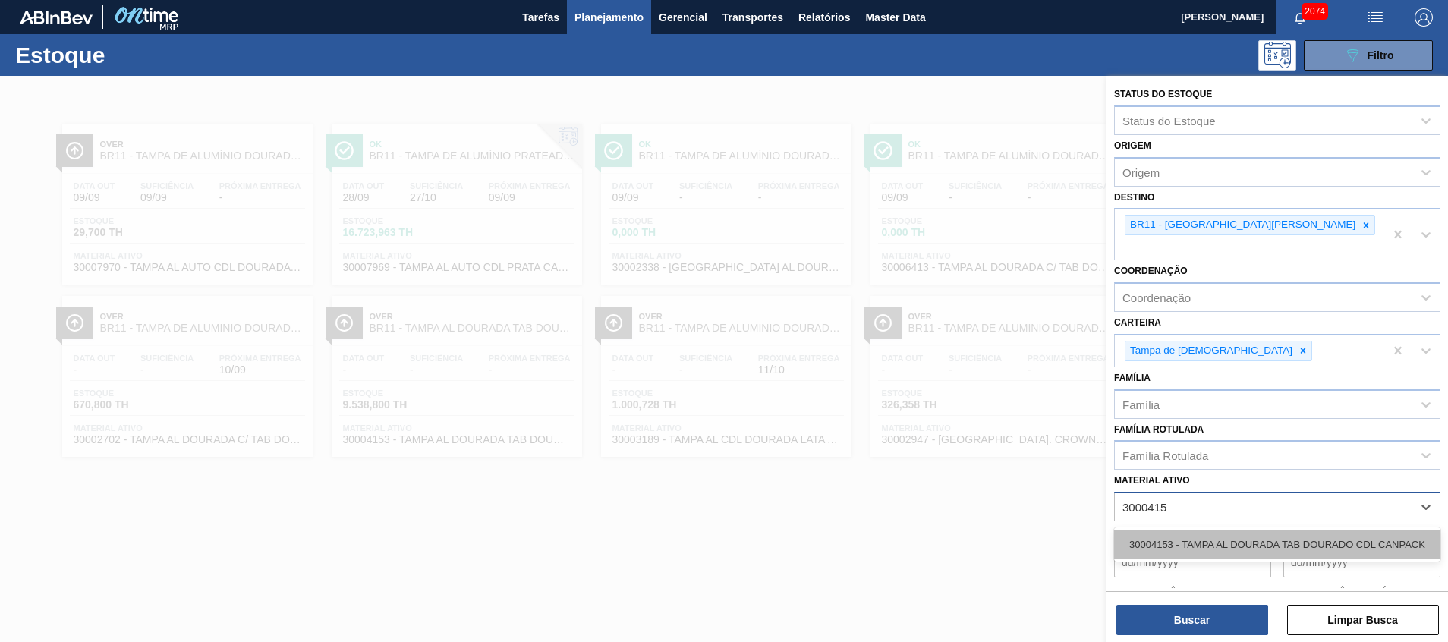
click at [1191, 530] on div "30004153 - TAMPA AL DOURADA TAB DOURADO CDL CANPACK" at bounding box center [1277, 544] width 326 height 28
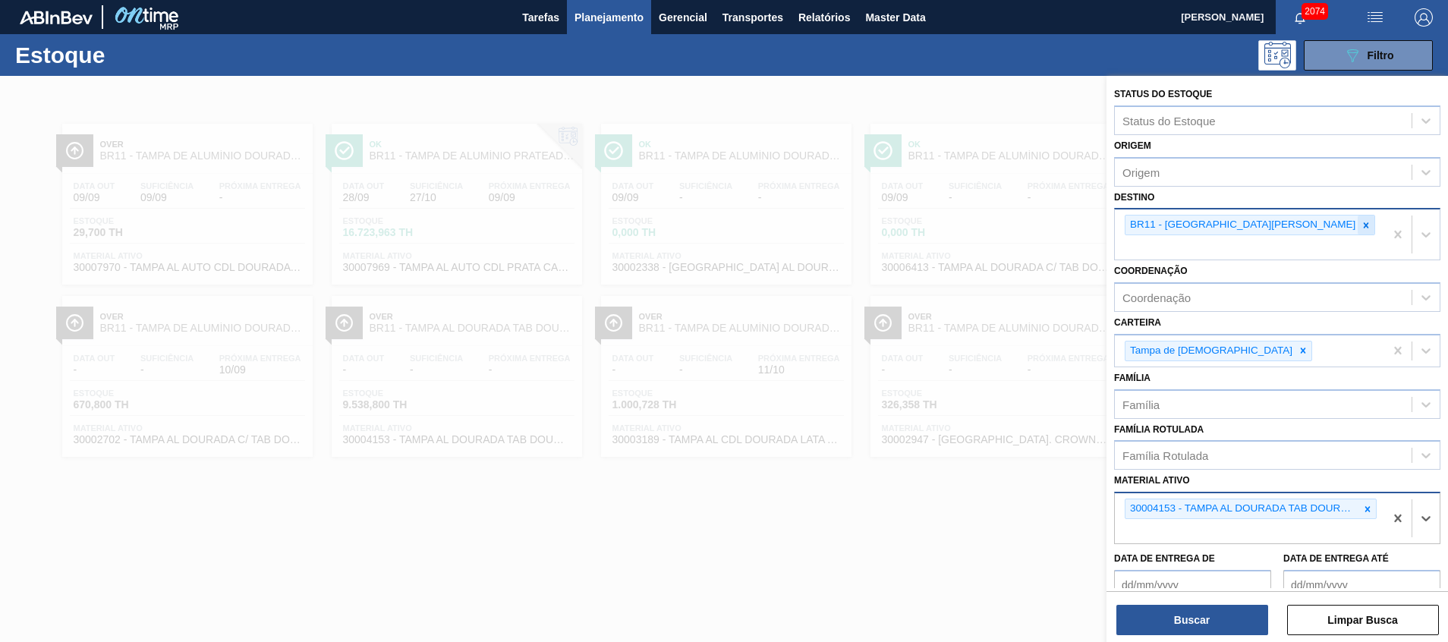
click at [1361, 225] on icon at bounding box center [1366, 225] width 11 height 11
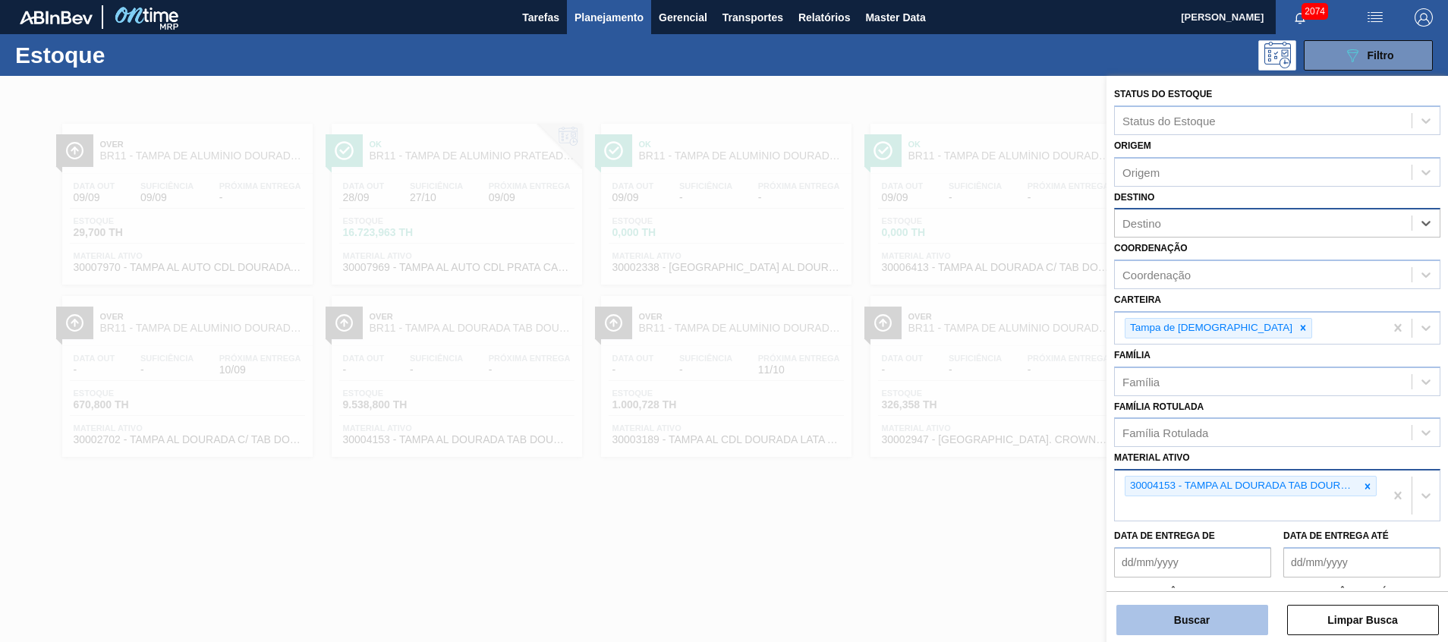
click at [1195, 612] on button "Buscar" at bounding box center [1192, 620] width 152 height 30
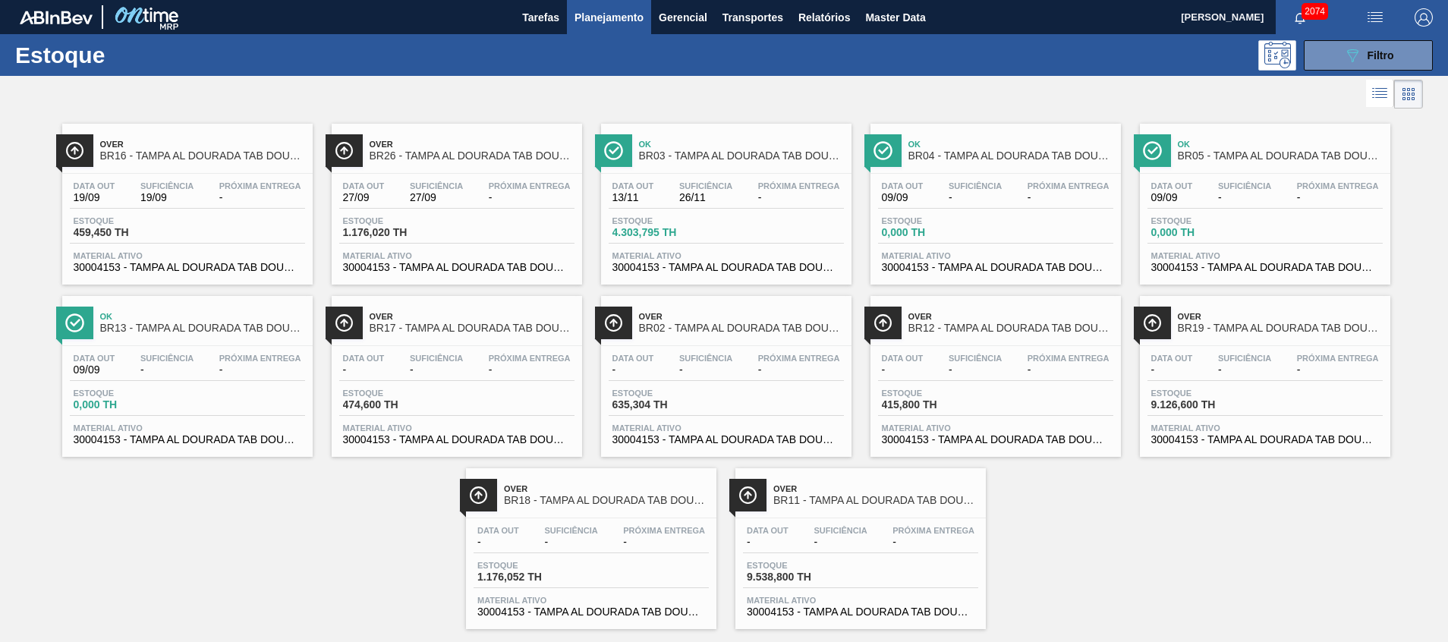
drag, startPoint x: 556, startPoint y: 168, endPoint x: 633, endPoint y: 148, distance: 80.1
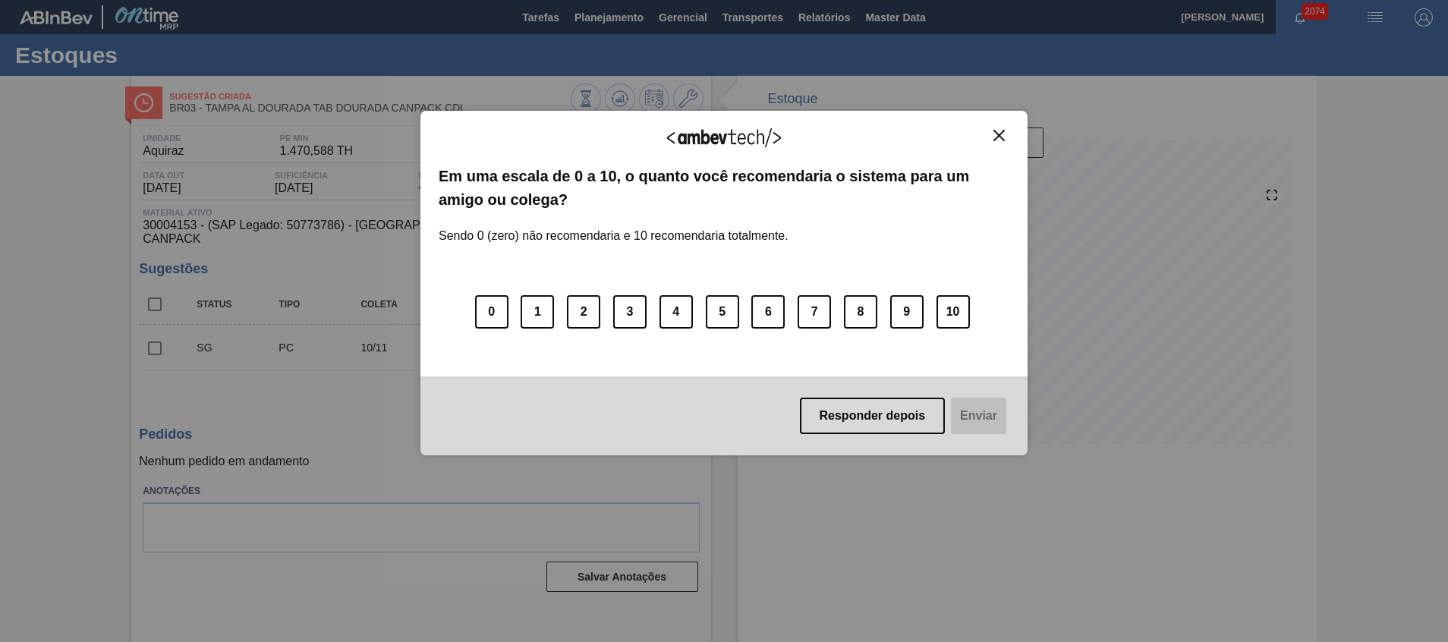
click at [1000, 132] on img "Close" at bounding box center [998, 135] width 11 height 11
